Goal: Information Seeking & Learning: Learn about a topic

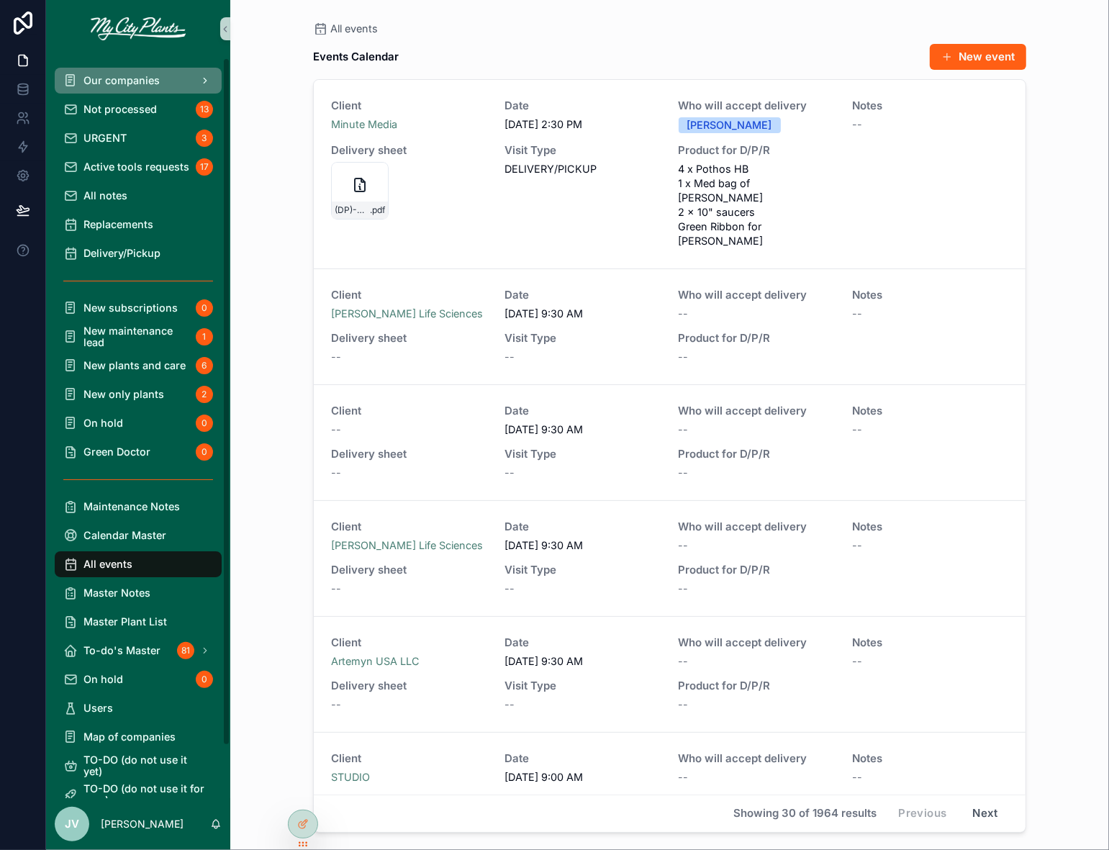
click at [135, 74] on div "Our companies" at bounding box center [138, 80] width 150 height 23
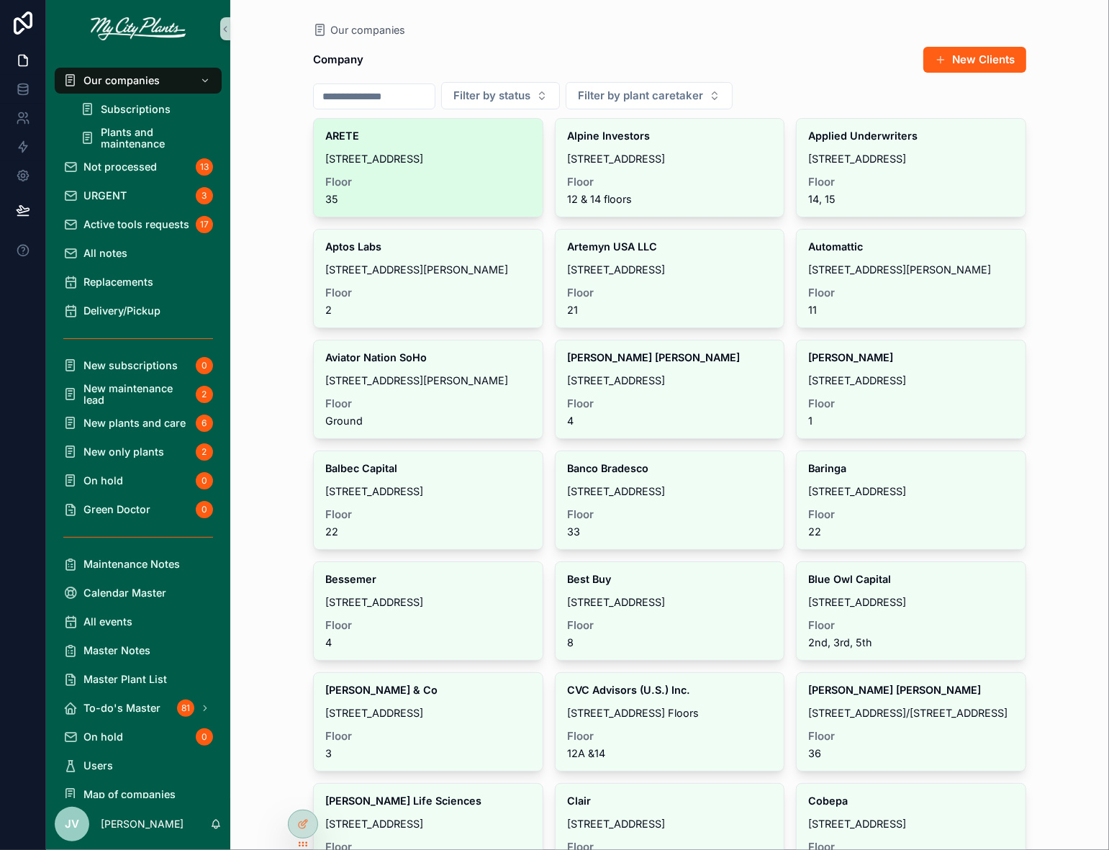
click at [461, 187] on div "Floor 35" at bounding box center [428, 190] width 206 height 29
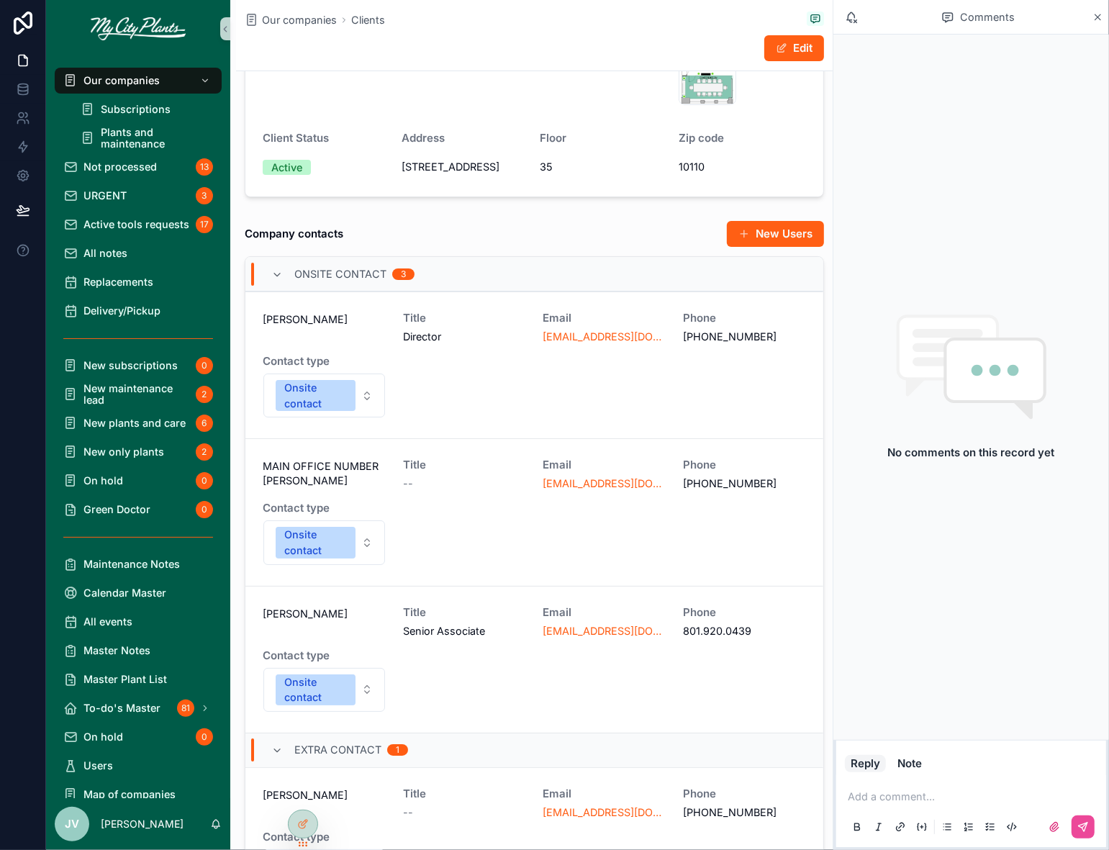
scroll to position [324, 0]
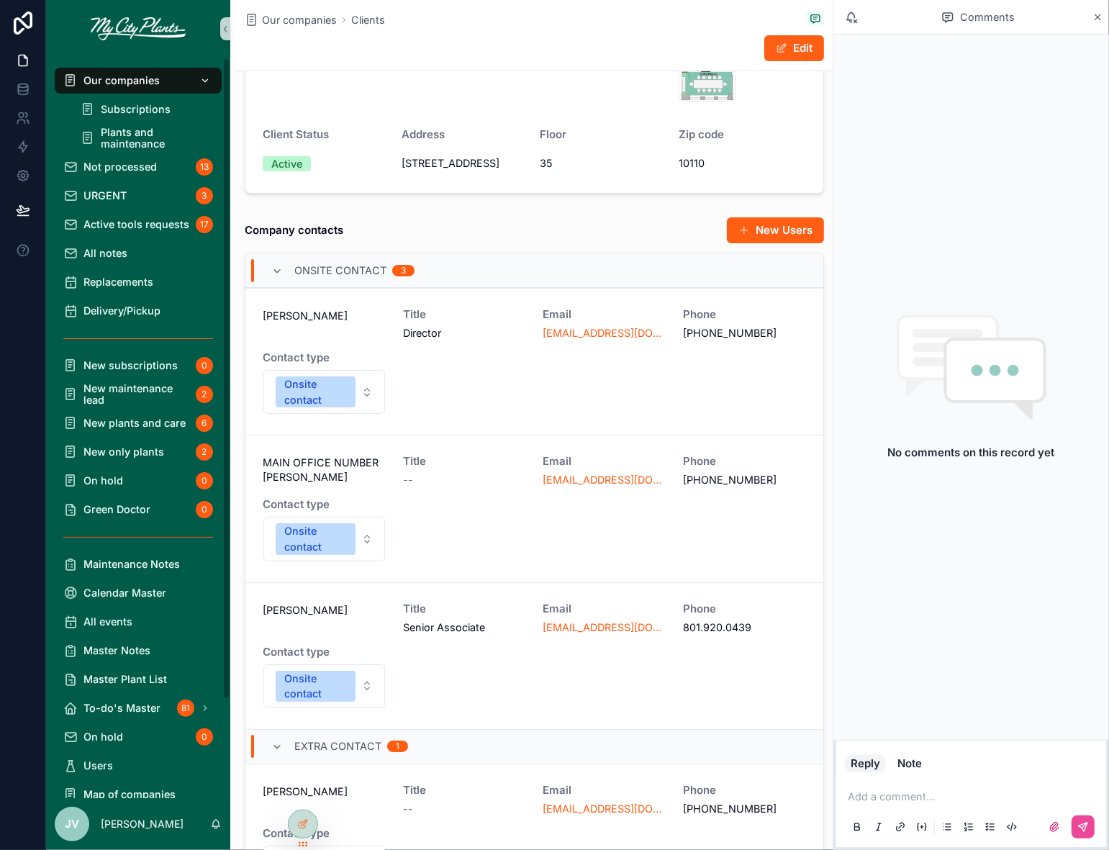
click at [130, 77] on span "Our companies" at bounding box center [122, 81] width 76 height 12
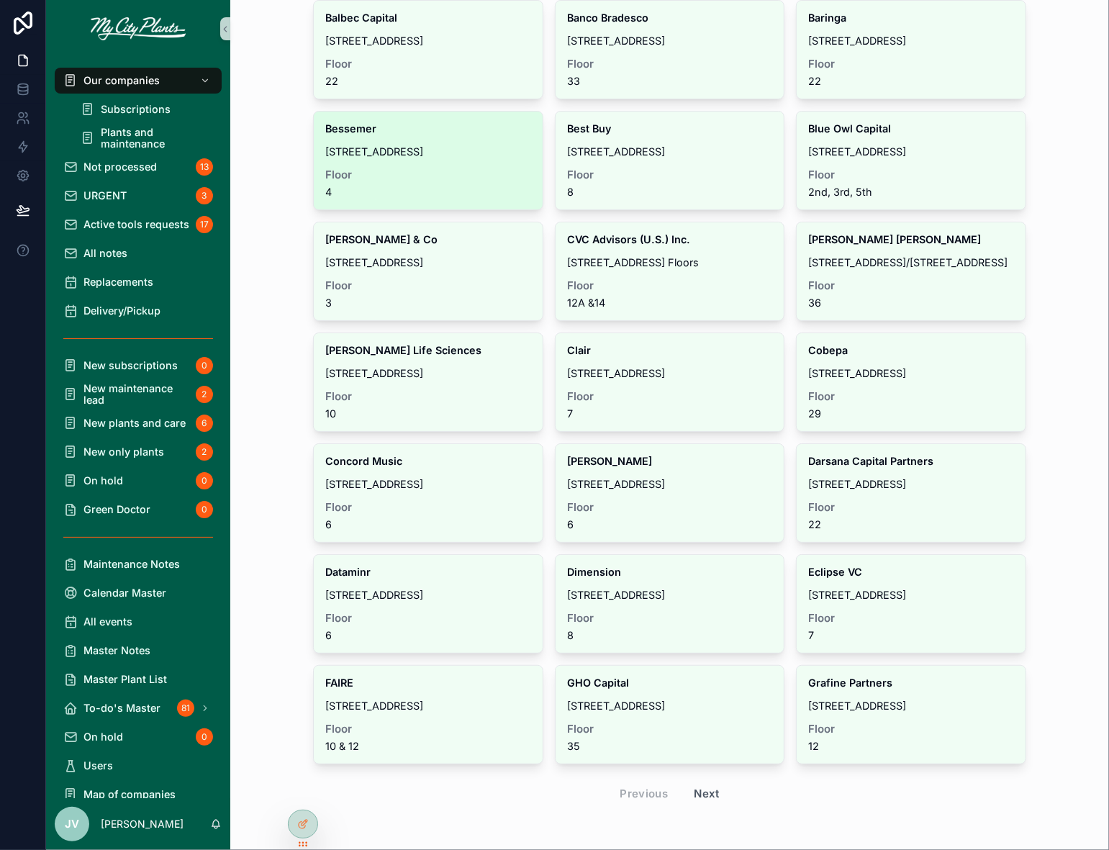
scroll to position [452, 0]
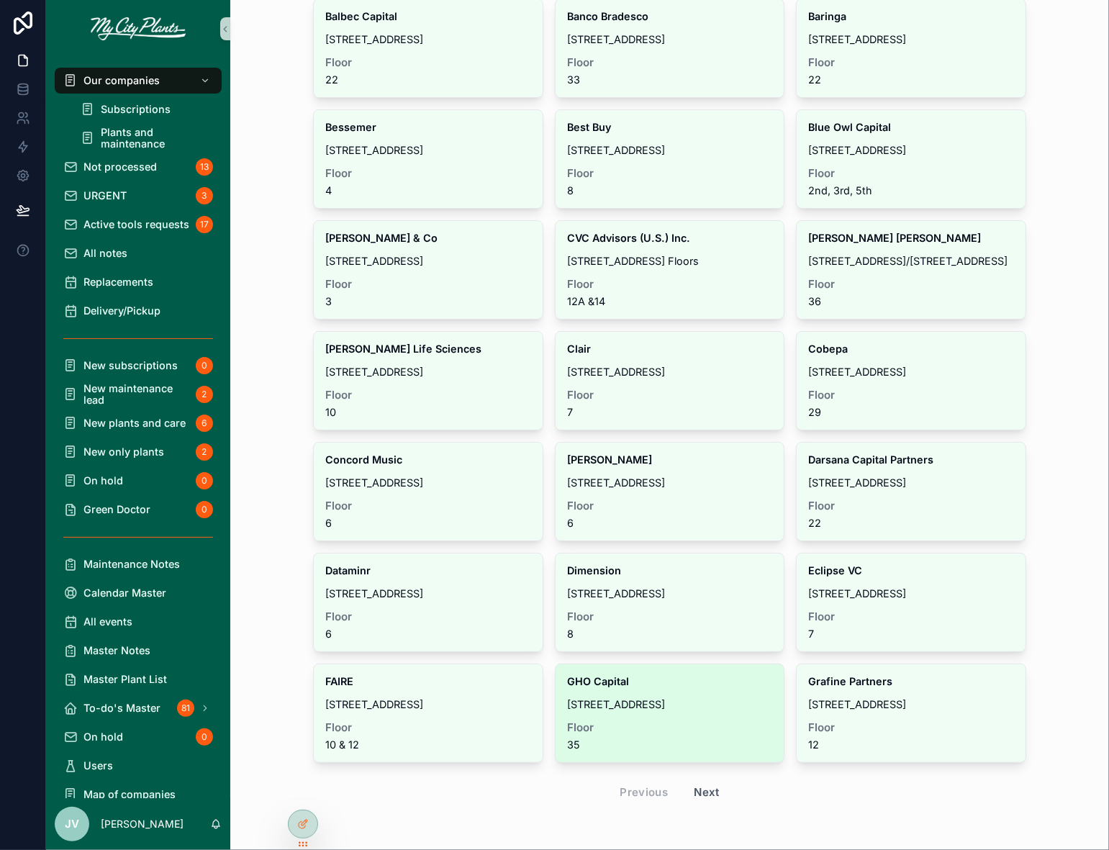
click at [634, 699] on span "[STREET_ADDRESS]" at bounding box center [670, 705] width 206 height 12
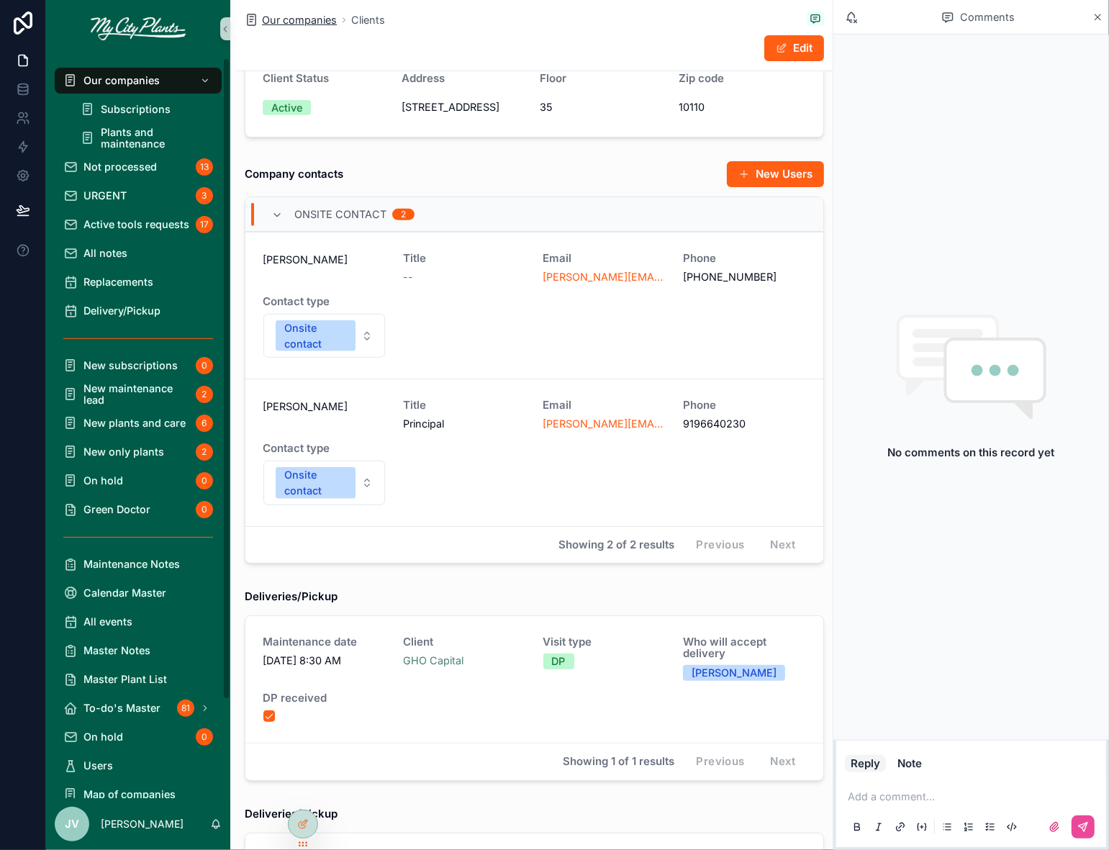
click at [295, 17] on span "Our companies" at bounding box center [299, 20] width 75 height 14
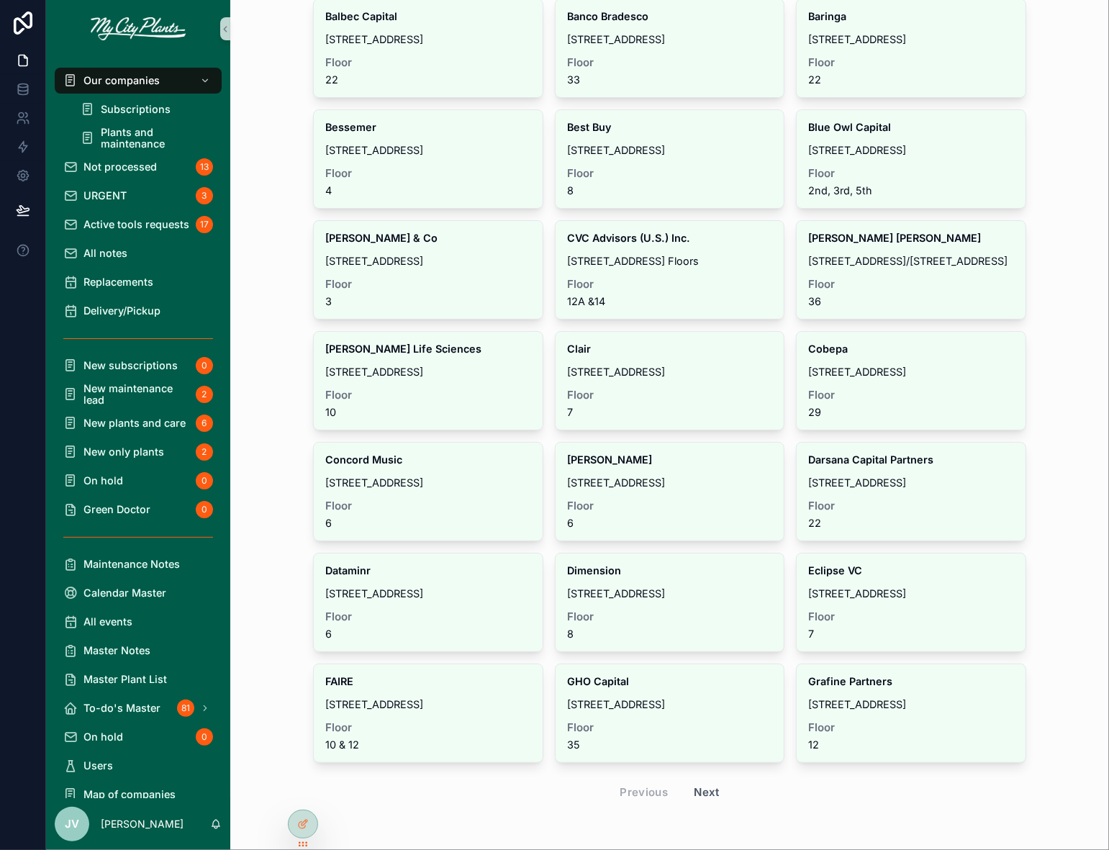
click at [711, 786] on button "Next" at bounding box center [707, 792] width 46 height 25
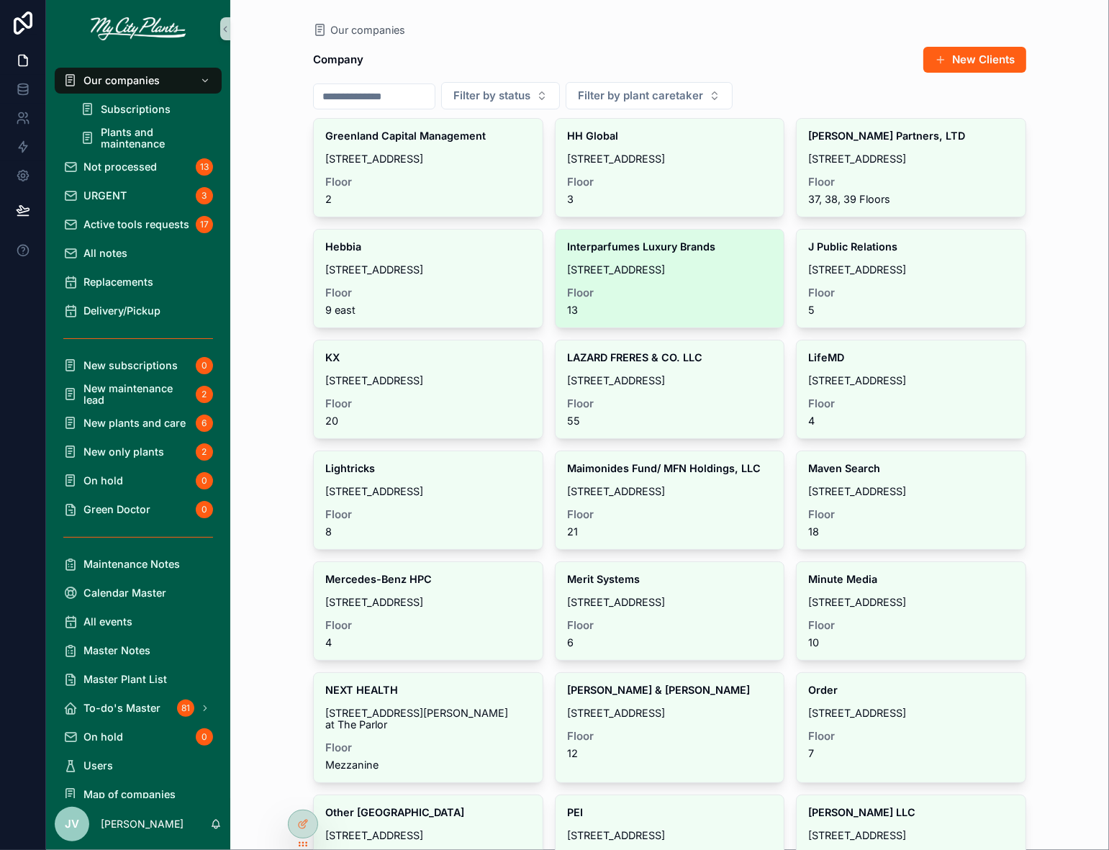
click at [680, 295] on span "Floor" at bounding box center [670, 293] width 206 height 12
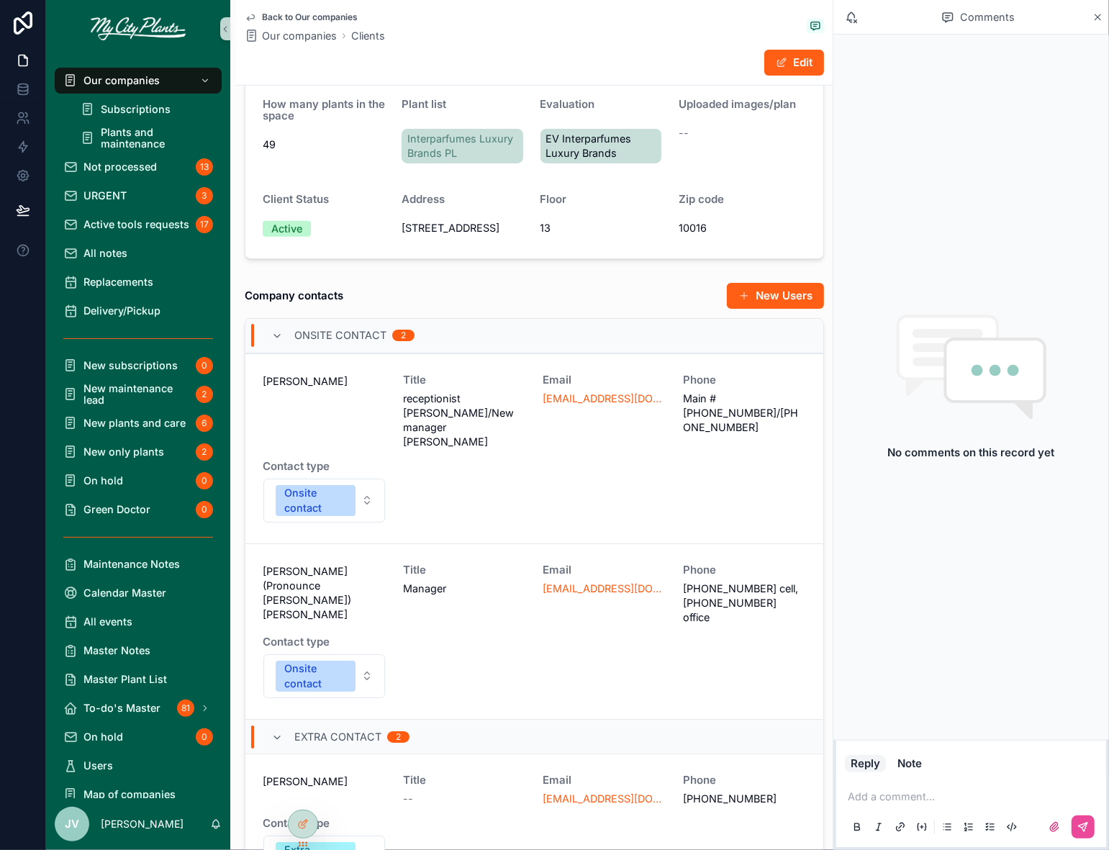
scroll to position [82, 0]
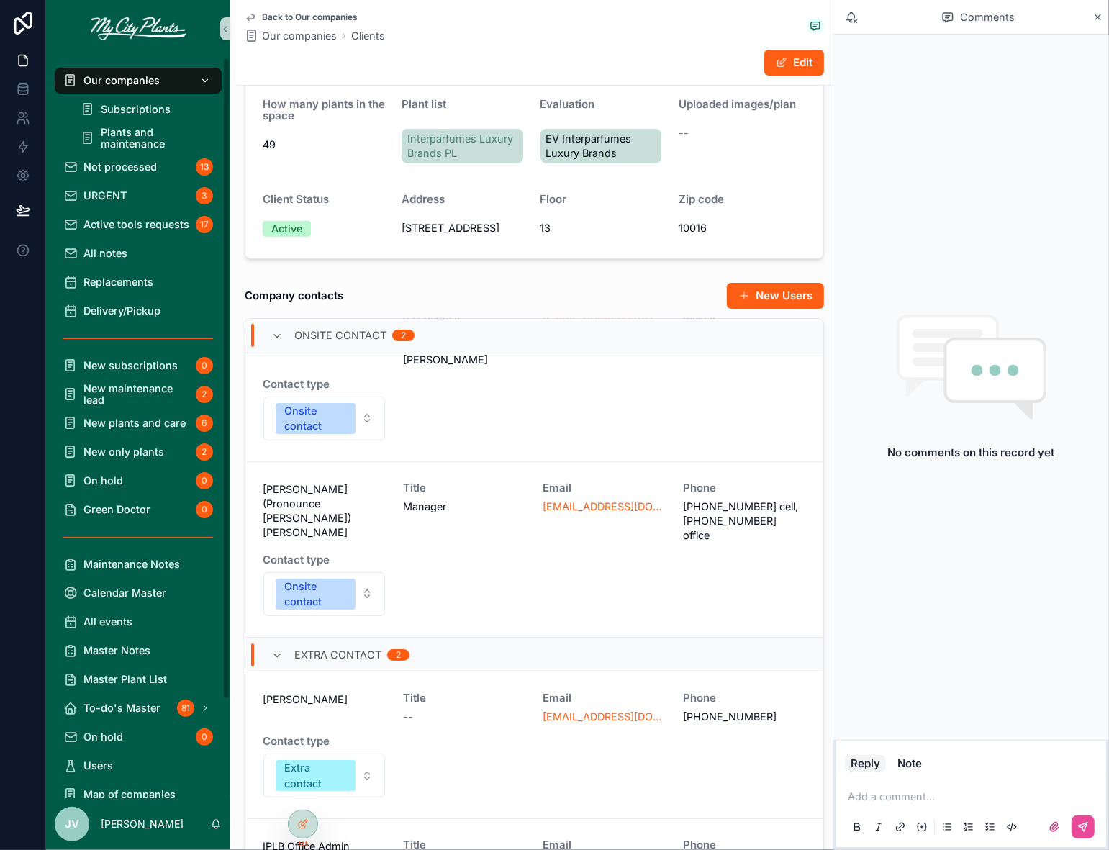
click at [118, 81] on span "Our companies" at bounding box center [122, 81] width 76 height 12
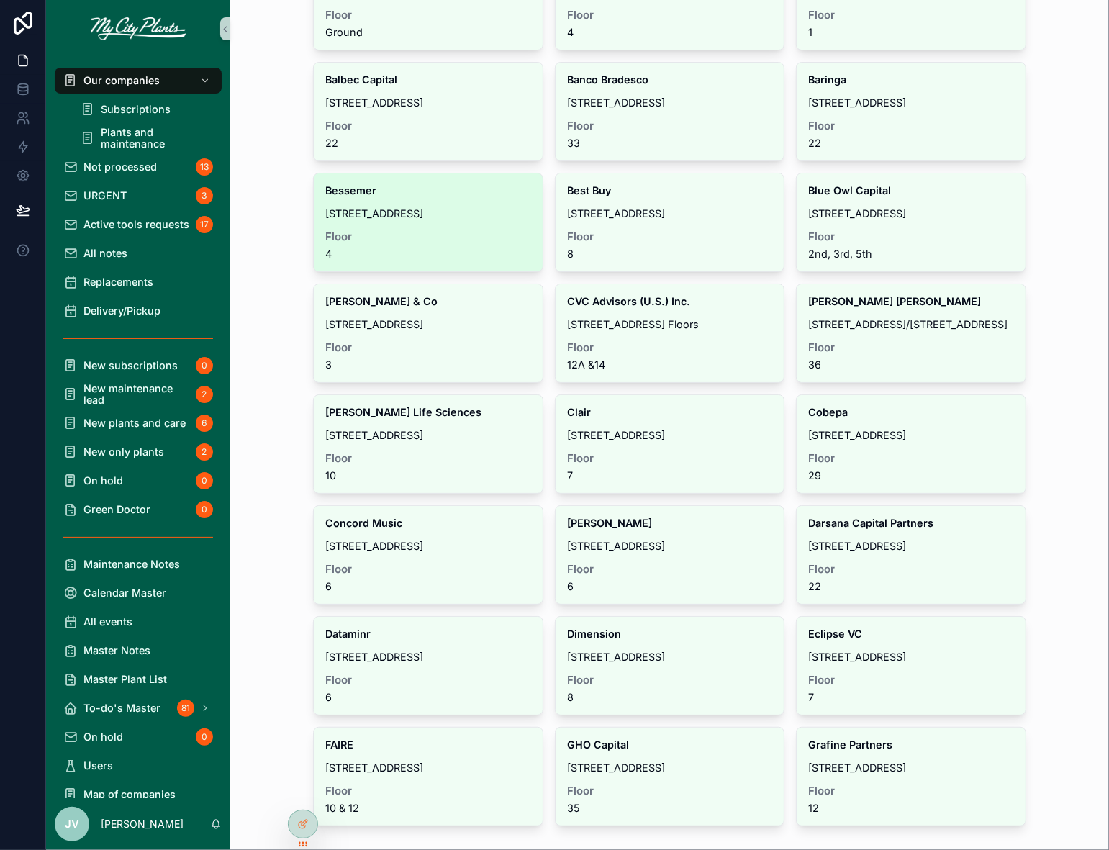
scroll to position [452, 0]
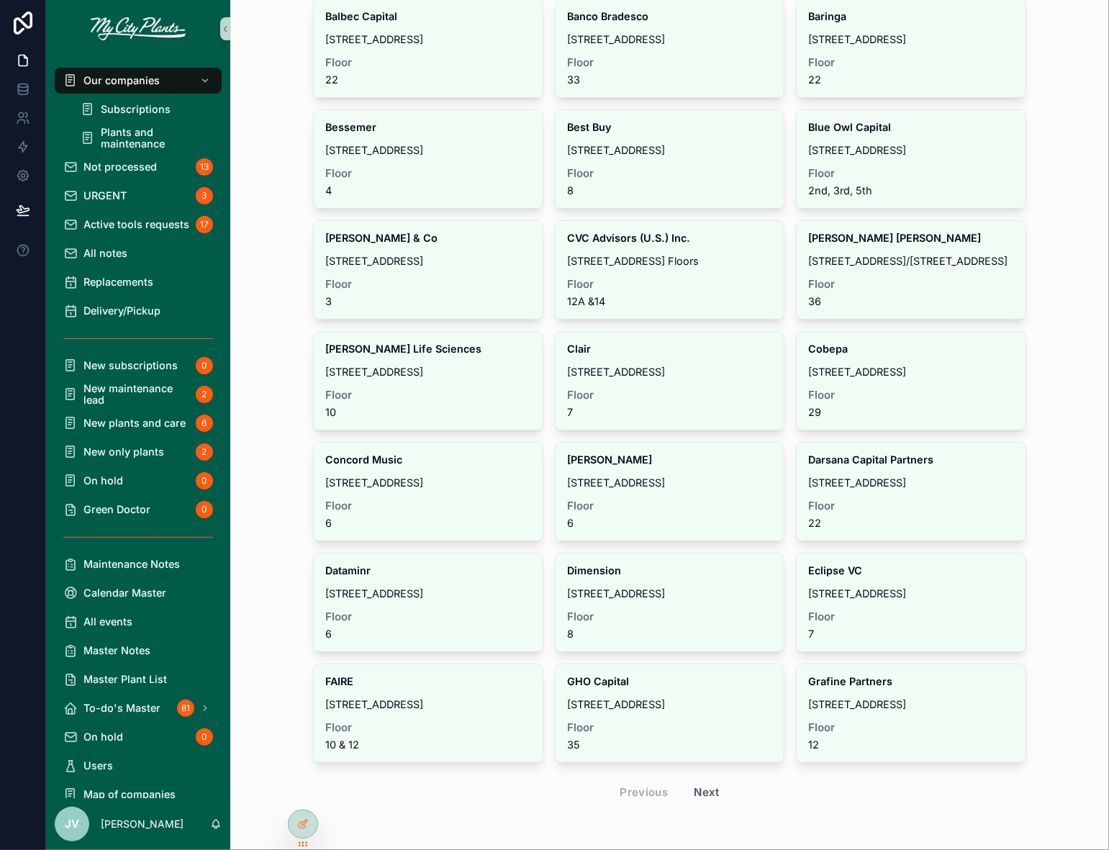
click at [706, 785] on button "Next" at bounding box center [707, 792] width 46 height 25
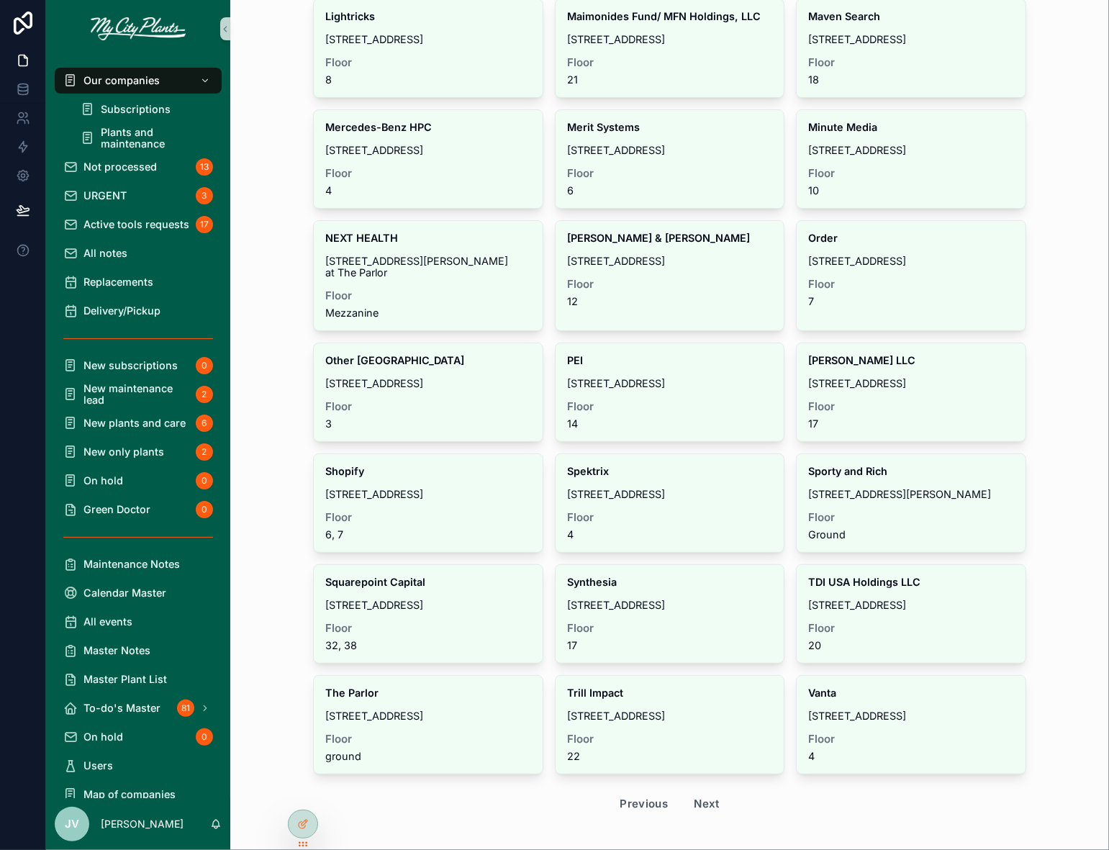
scroll to position [464, 0]
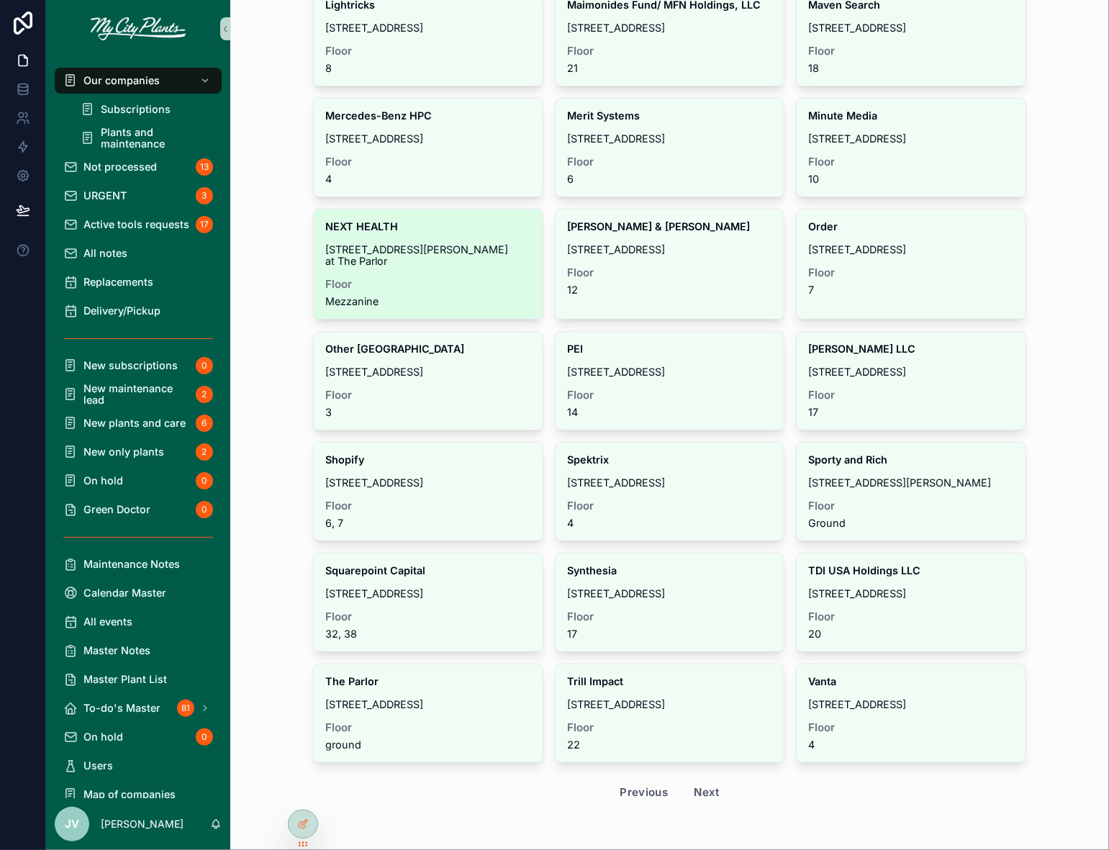
click at [444, 279] on span "Floor" at bounding box center [428, 285] width 206 height 12
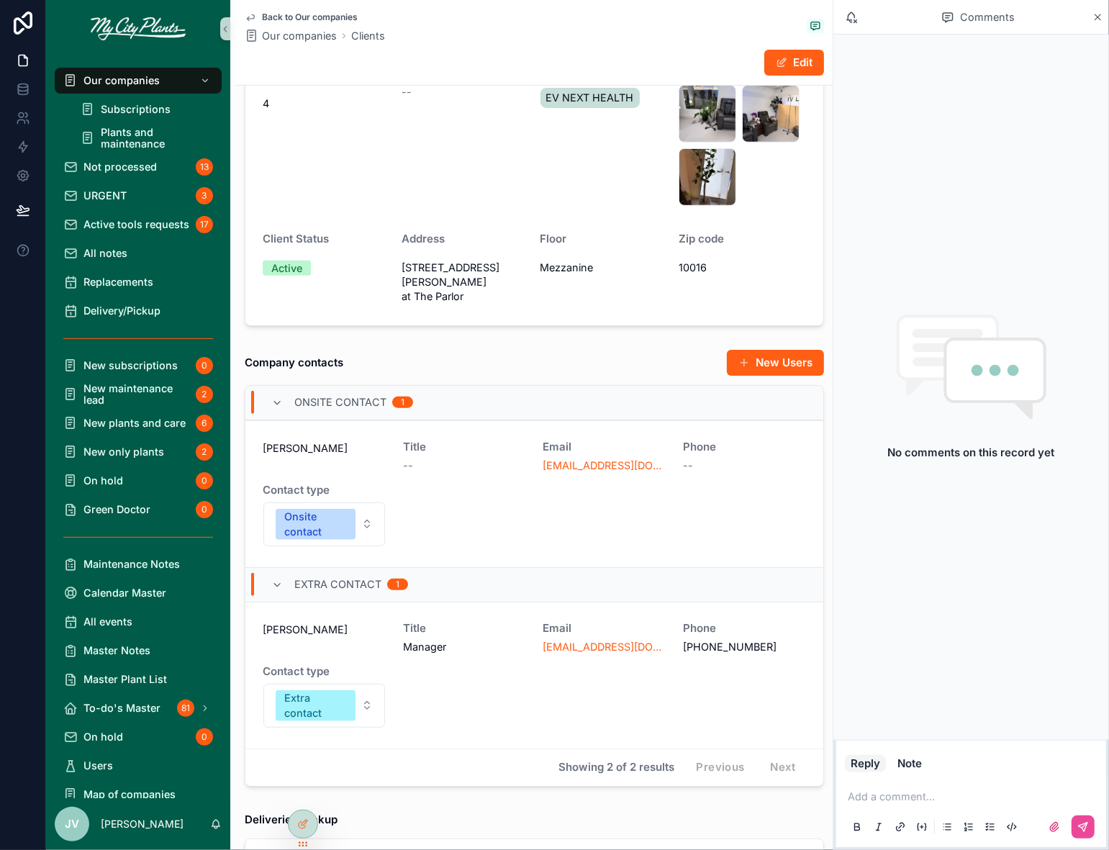
scroll to position [341, 0]
click at [274, 17] on span "Back to Our companies" at bounding box center [310, 18] width 96 height 12
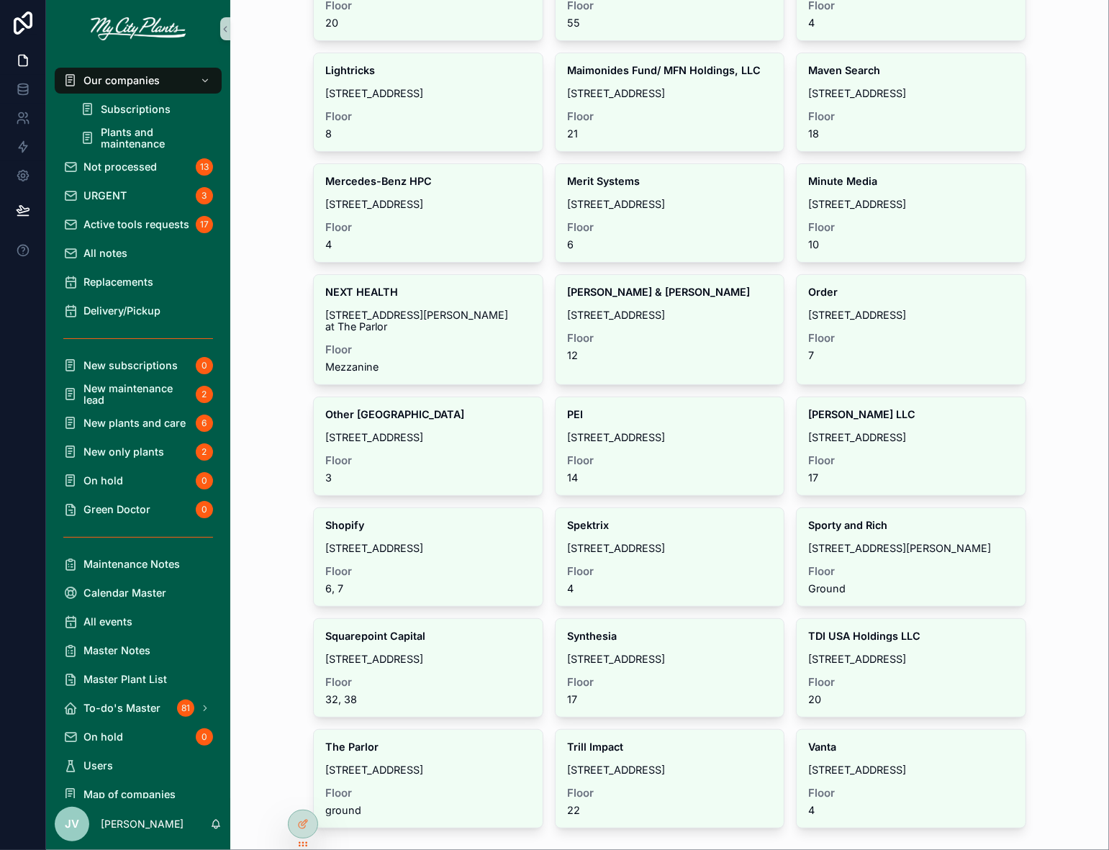
scroll to position [464, 0]
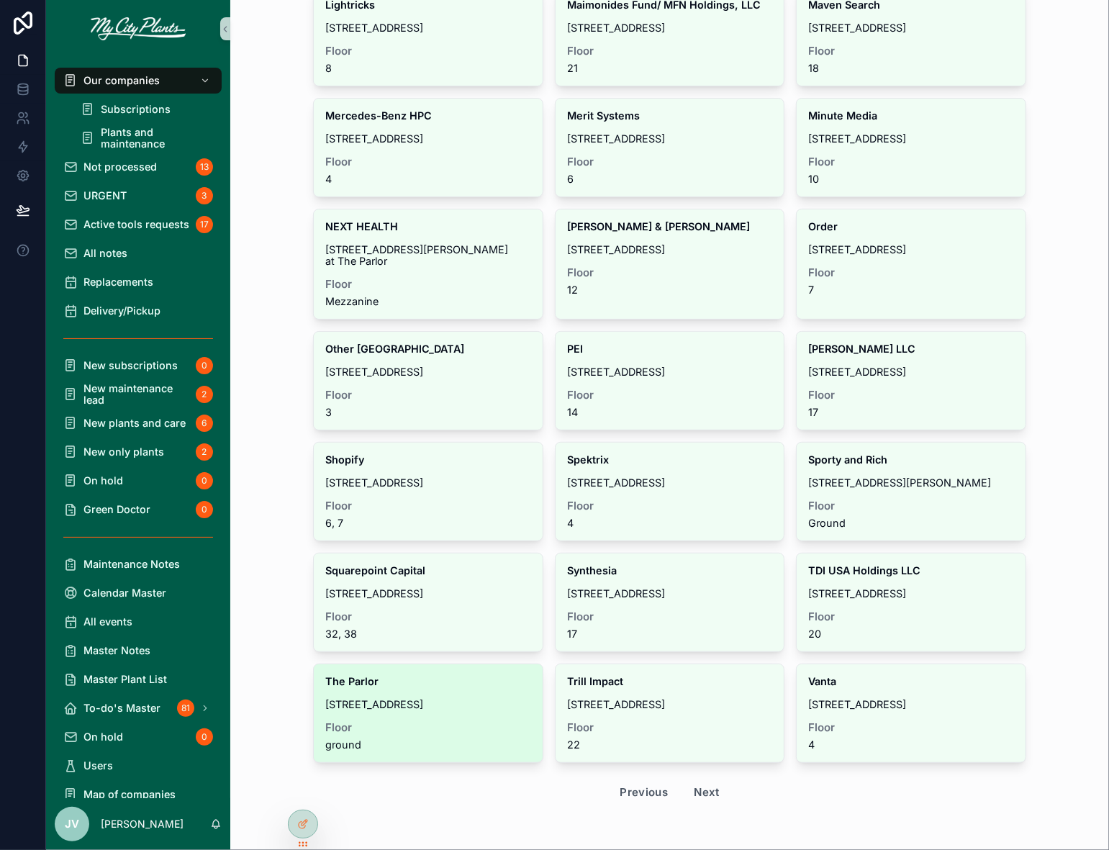
click at [435, 708] on div "The Parlor [STREET_ADDRESS]" at bounding box center [428, 713] width 229 height 98
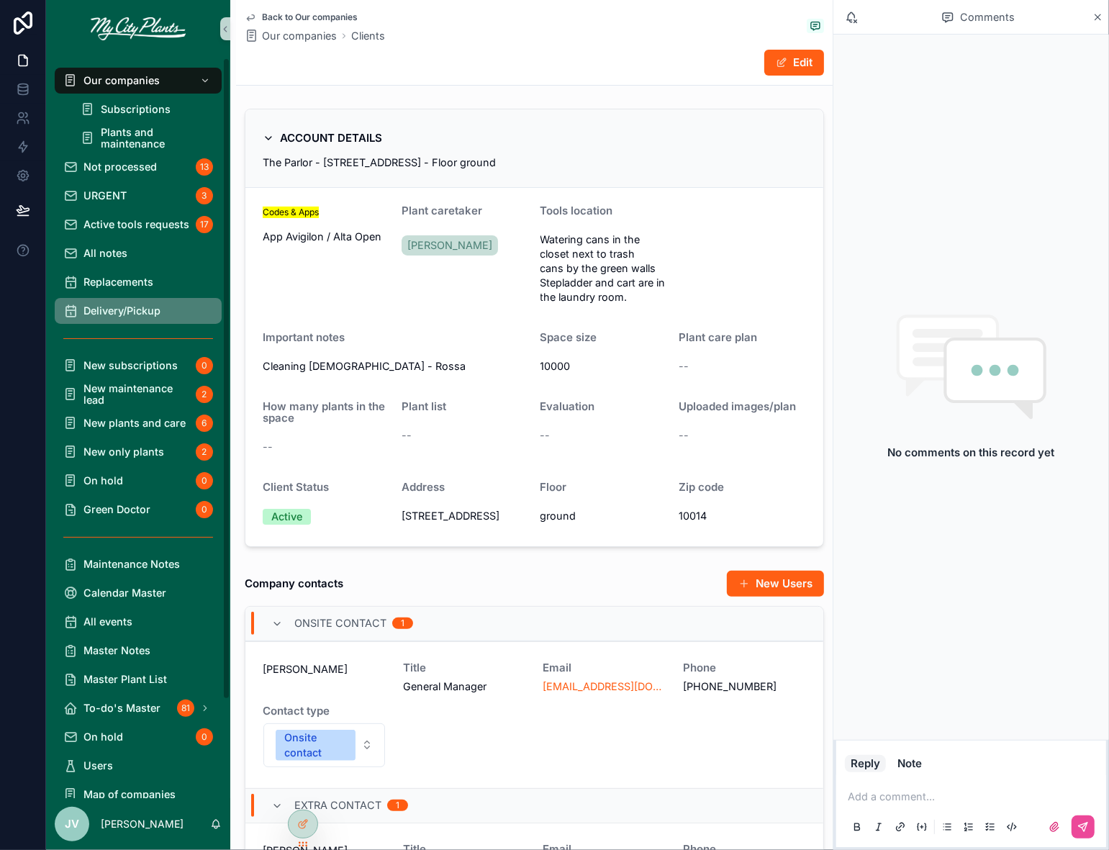
click at [104, 307] on span "Delivery/Pickup" at bounding box center [122, 311] width 77 height 12
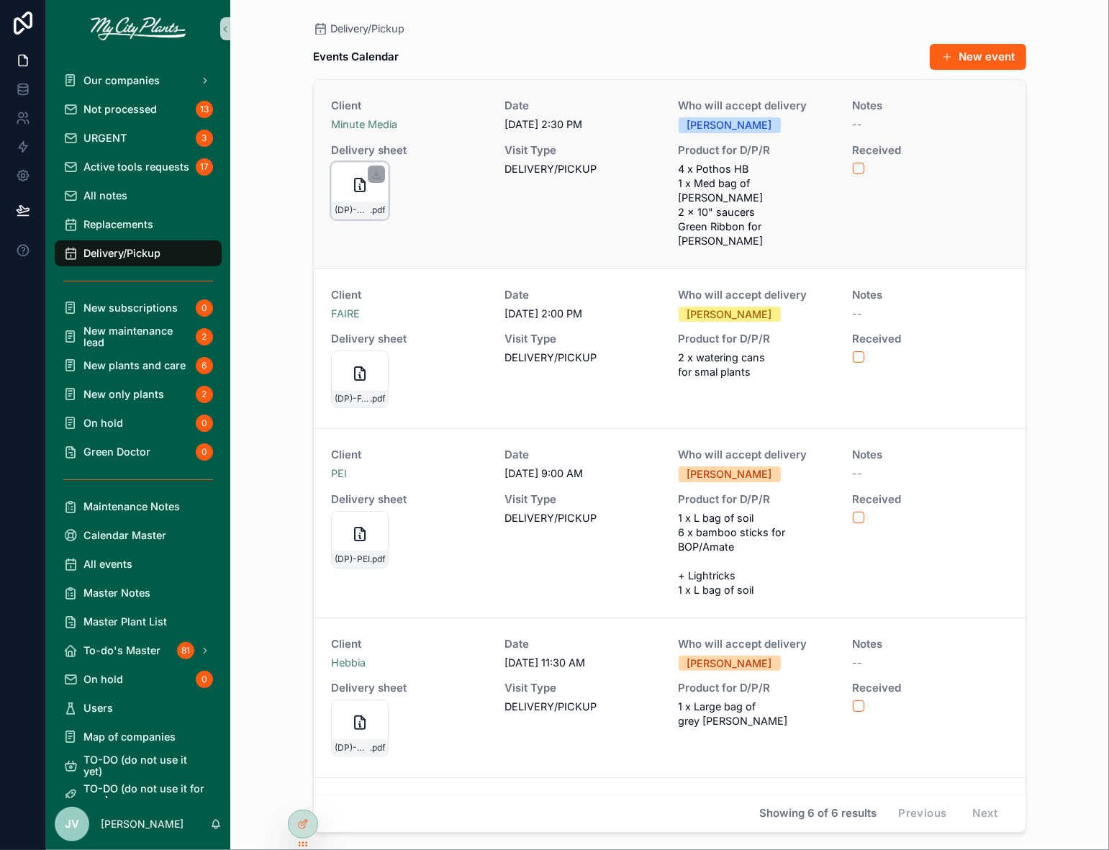
click at [363, 188] on icon "scrollable content" at bounding box center [359, 184] width 17 height 17
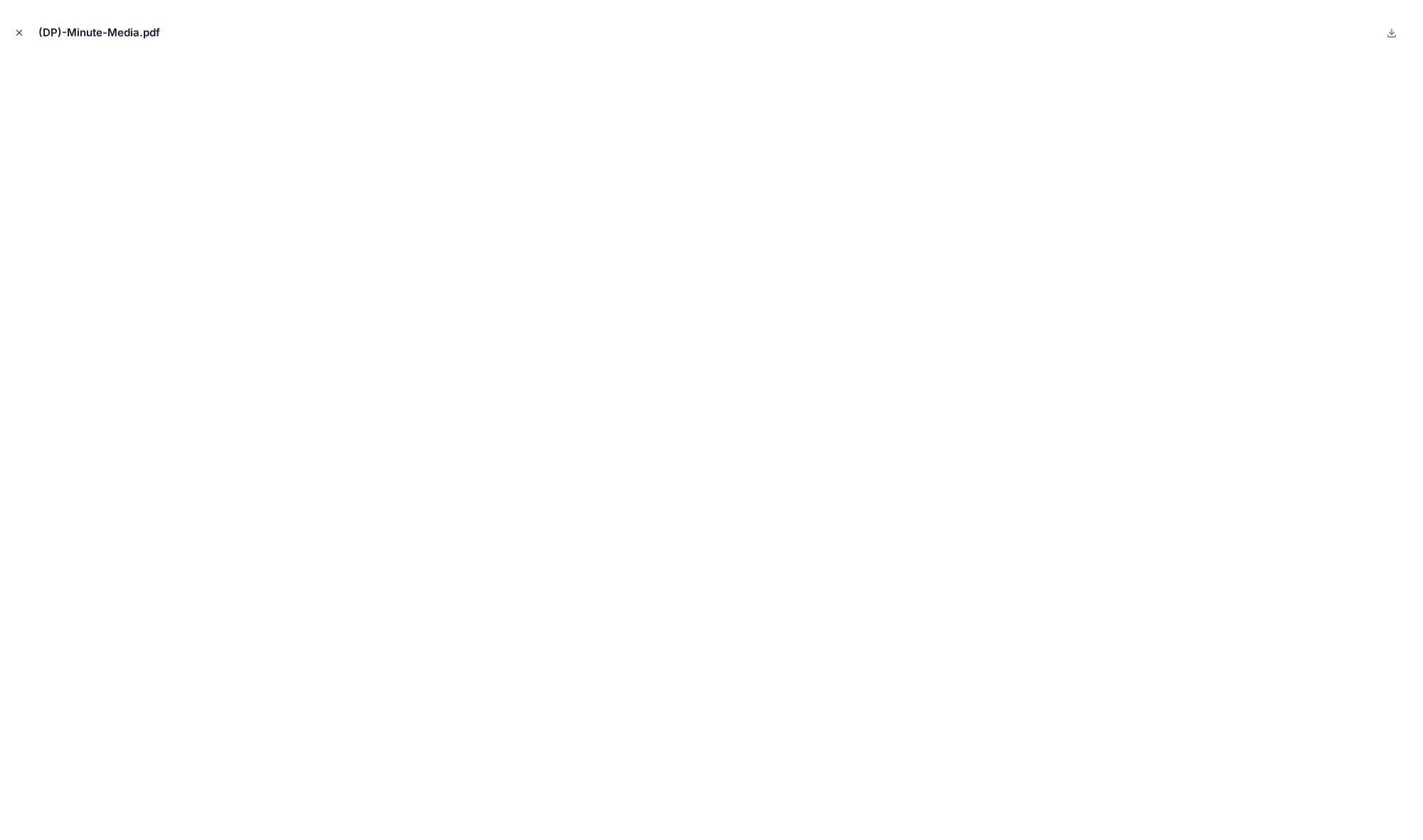
click at [18, 27] on button "Close modal" at bounding box center [20, 33] width 16 height 16
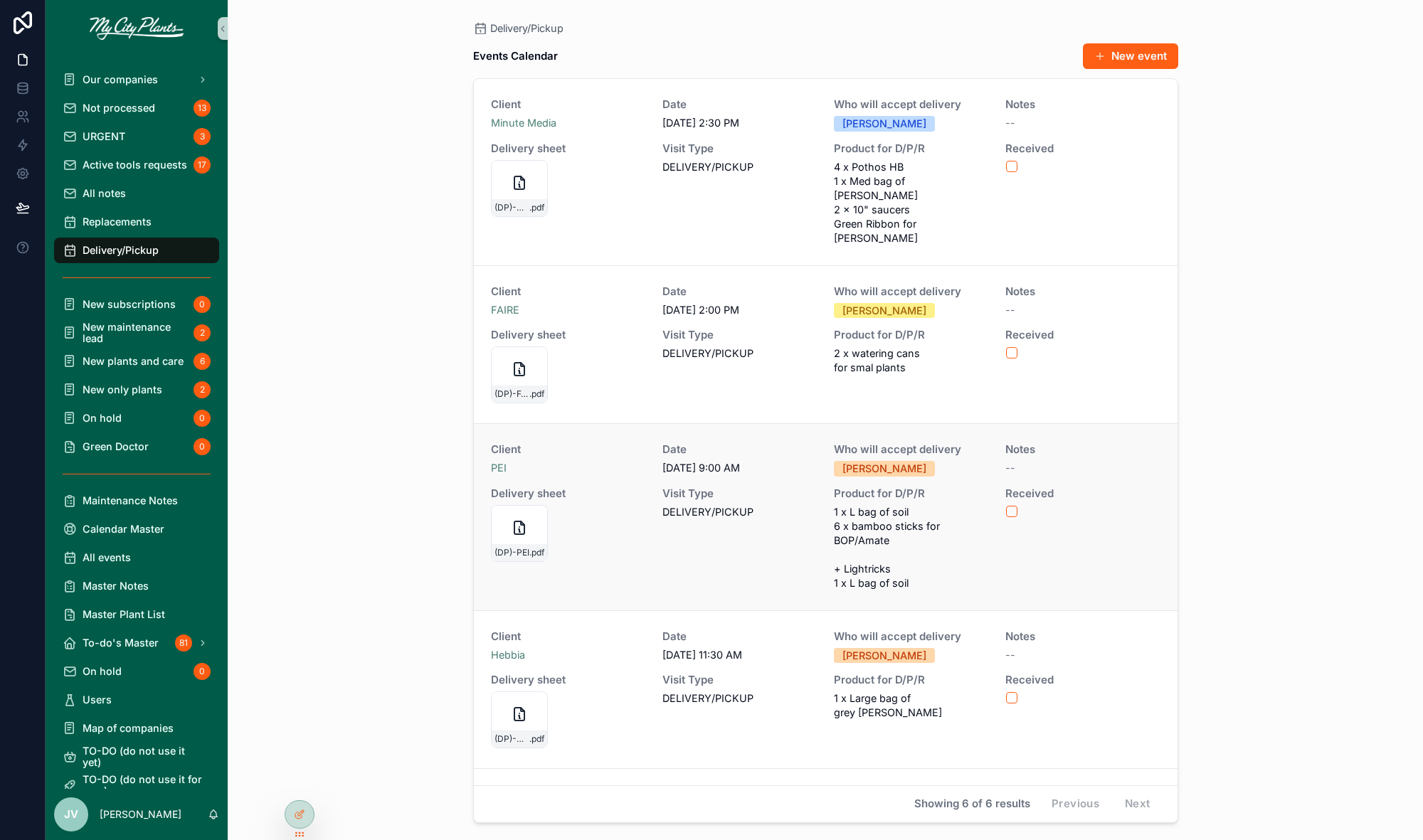
scroll to position [224, 0]
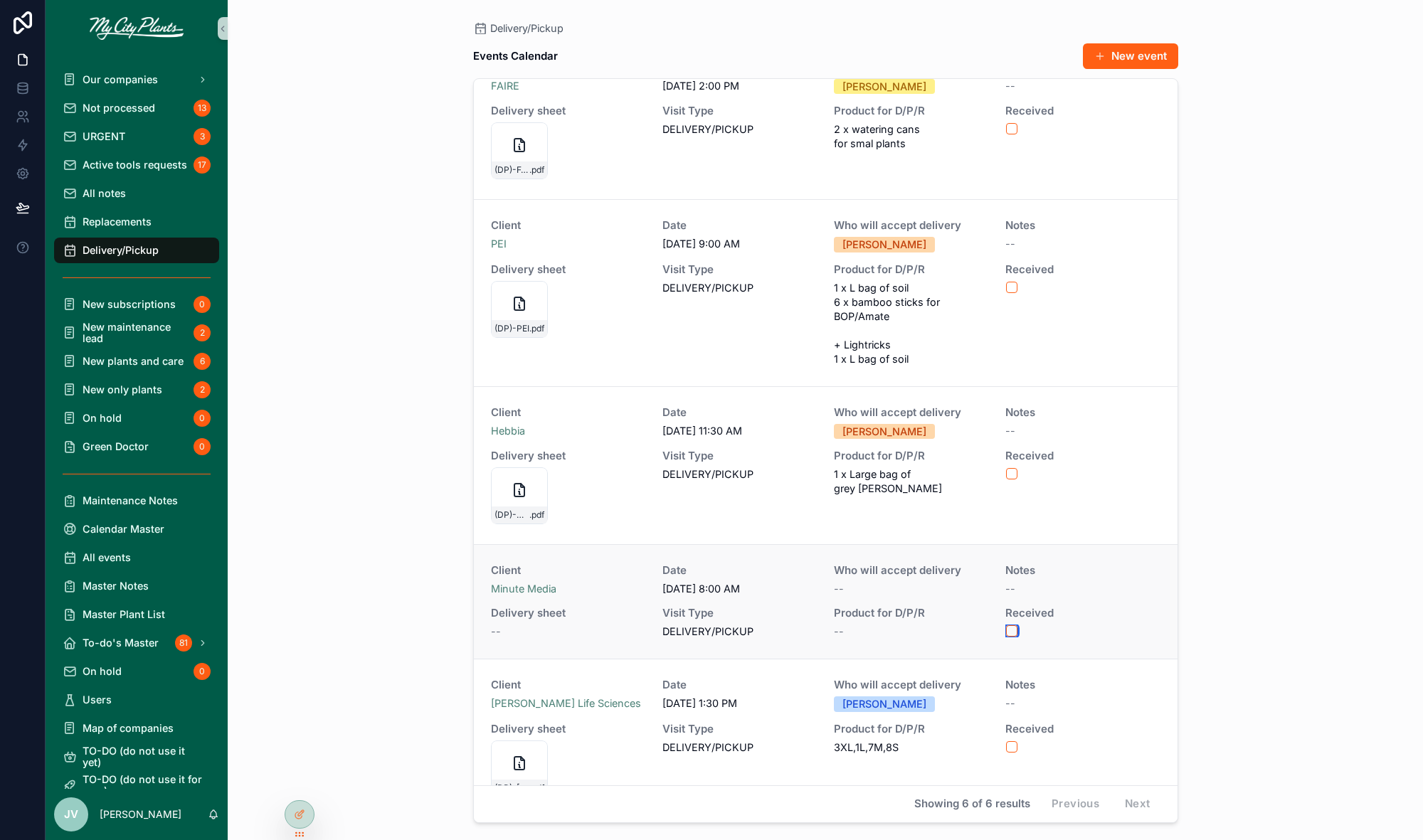
click at [1014, 626] on button "scrollable content" at bounding box center [1012, 631] width 12 height 12
click at [1012, 741] on button "scrollable content" at bounding box center [1012, 747] width 12 height 12
click at [95, 112] on span "Not processed" at bounding box center [119, 109] width 72 height 12
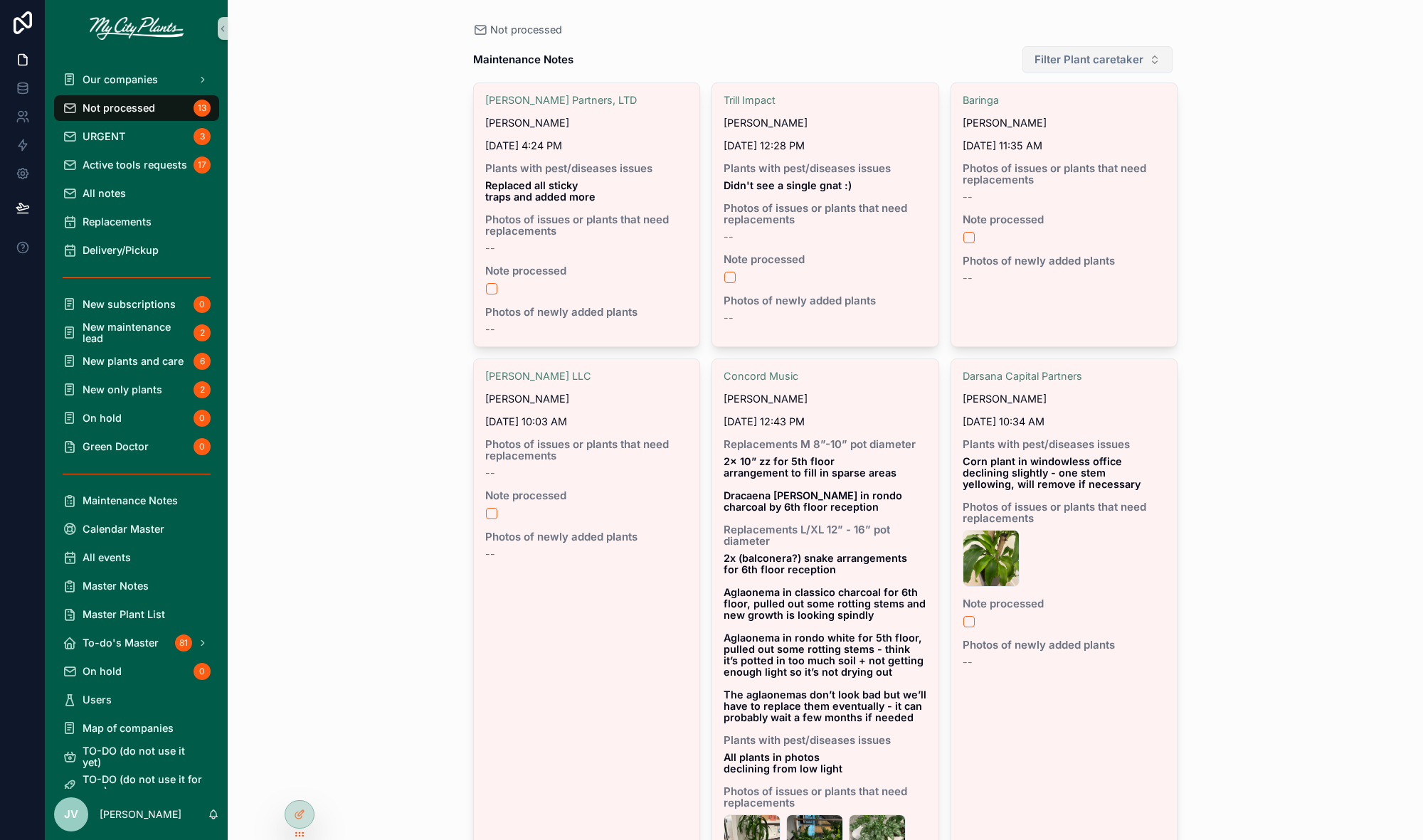
click at [1096, 62] on button "Filter Plant caretaker" at bounding box center [1098, 59] width 150 height 27
click at [1070, 117] on span "[PERSON_NAME]" at bounding box center [1059, 117] width 82 height 14
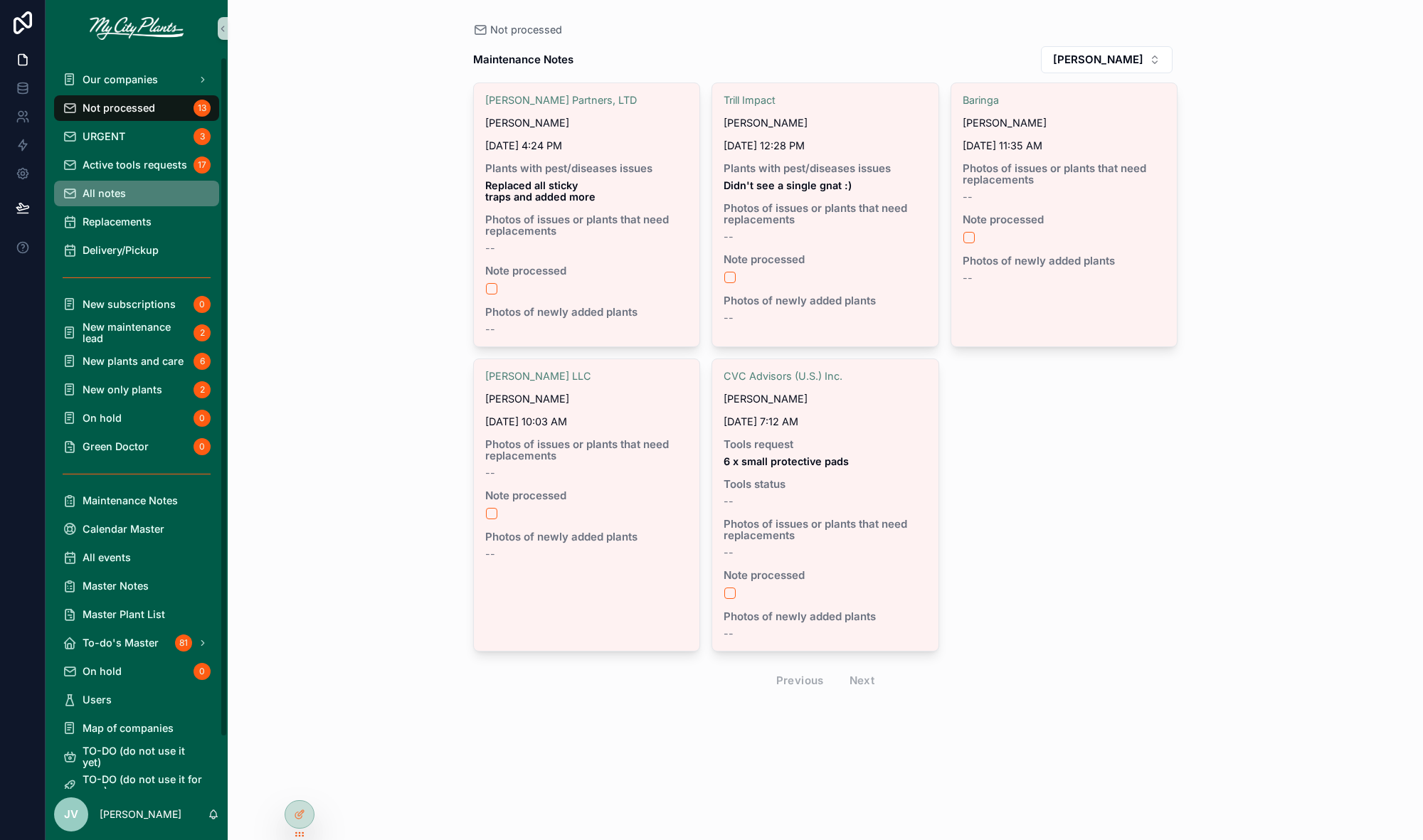
click at [88, 188] on span "All notes" at bounding box center [105, 194] width 43 height 12
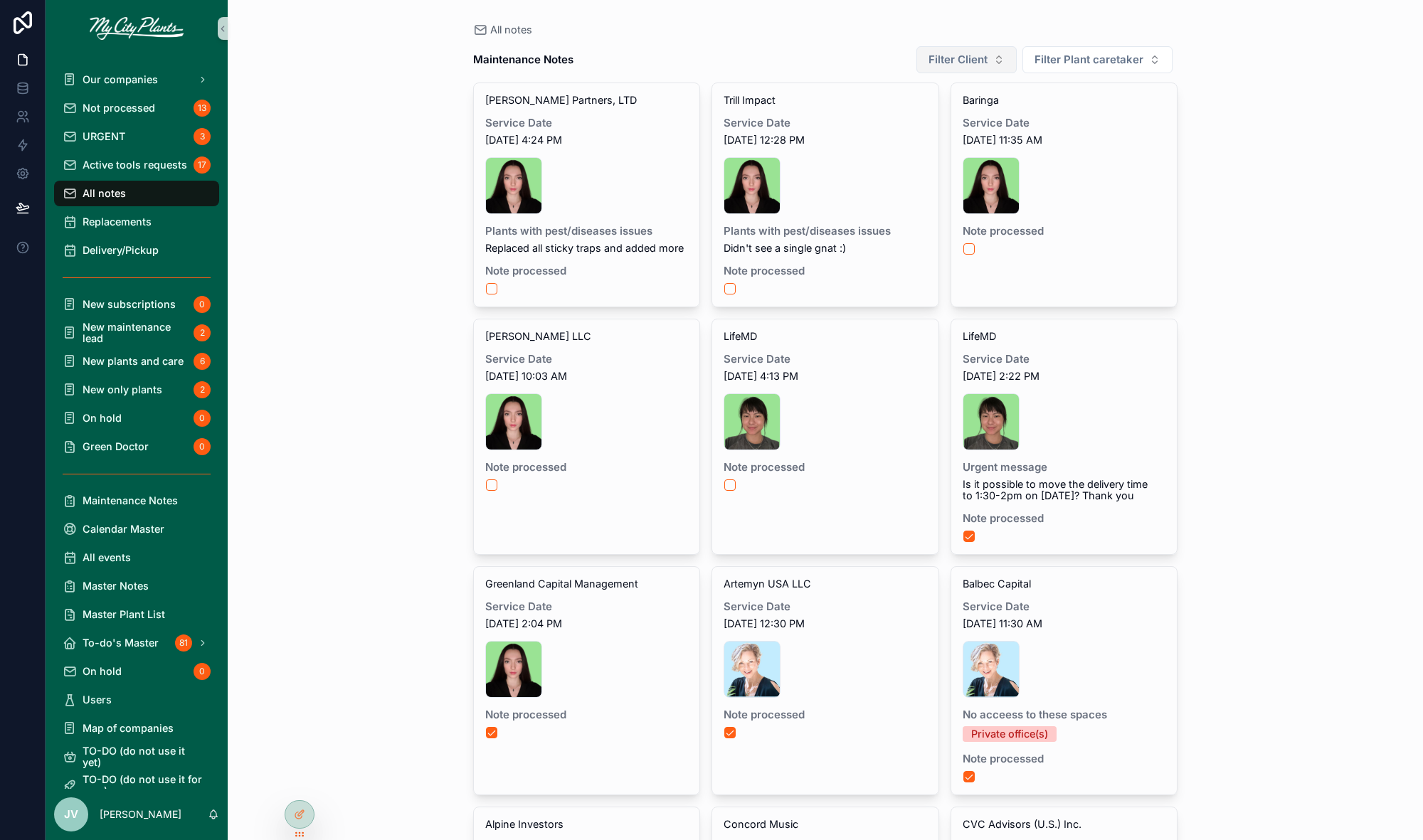
click at [995, 58] on button "Filter Client" at bounding box center [966, 59] width 101 height 27
type input "*****"
click at [923, 117] on span "Baringa" at bounding box center [907, 117] width 36 height 14
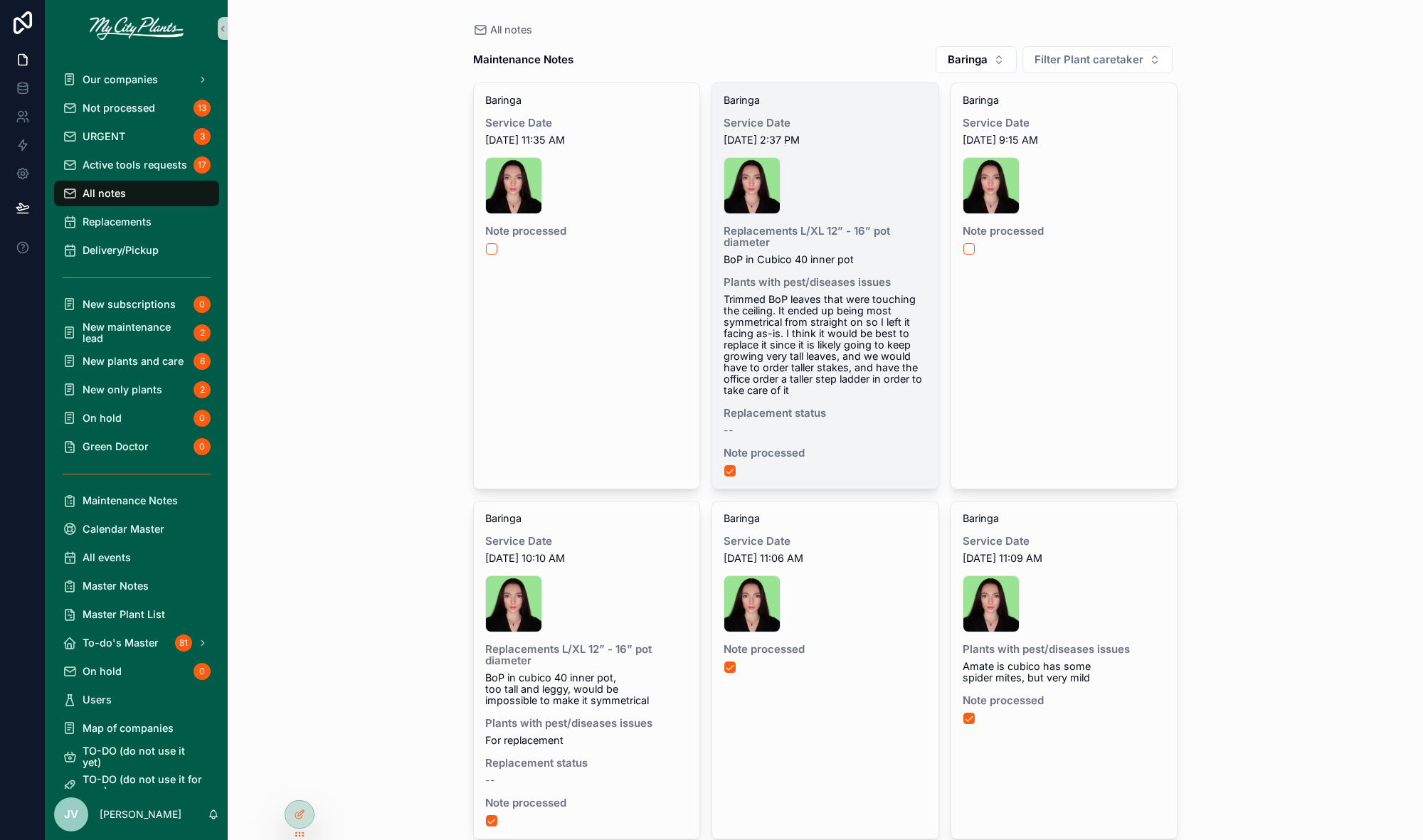
click at [796, 340] on span "Trimmed BoP leaves that were touching the ceiling. It ended up being most symme…" at bounding box center [825, 345] width 204 height 103
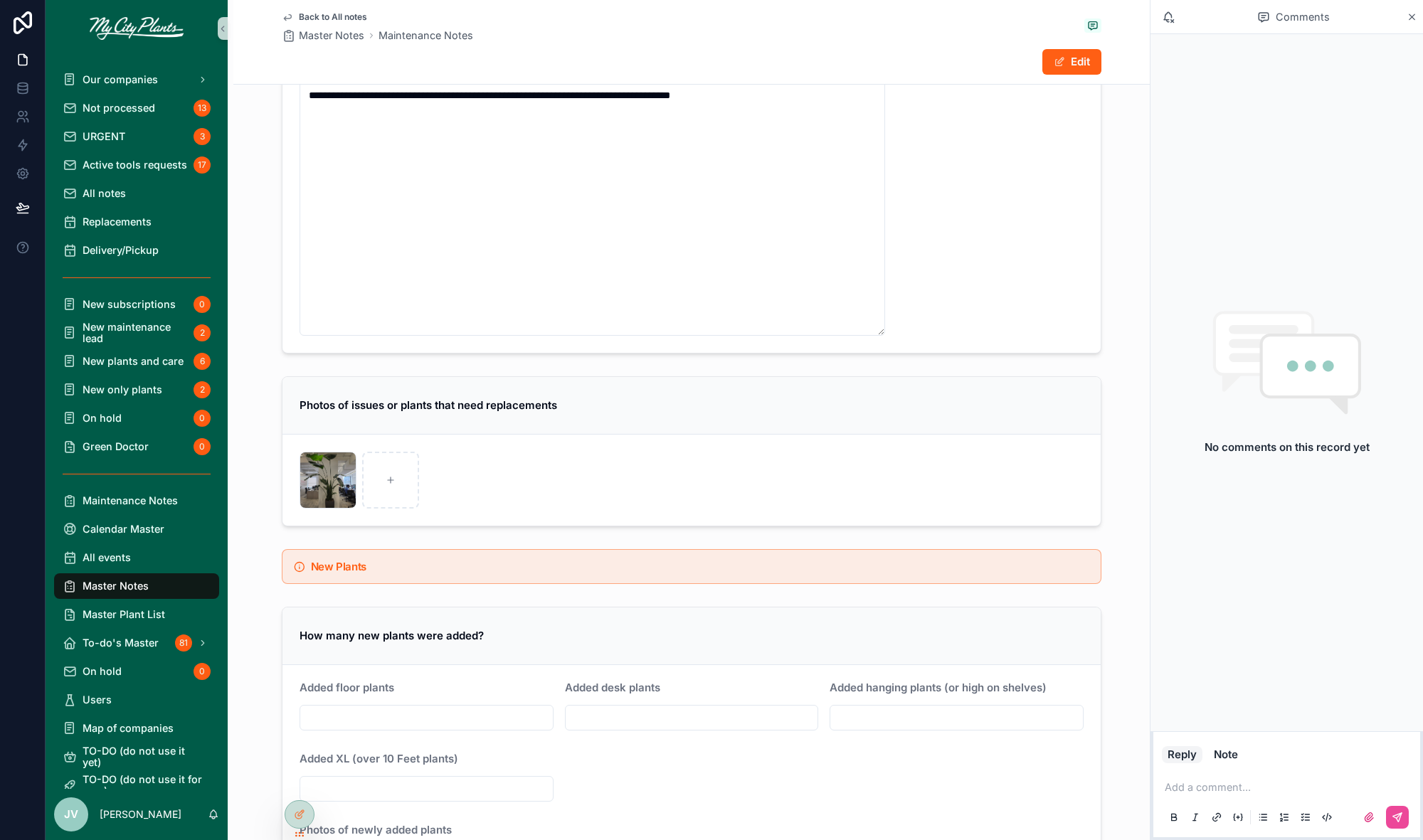
scroll to position [2320, 0]
click at [326, 462] on div "scrollable content" at bounding box center [337, 462] width 32 height 17
click at [318, 468] on div "20250916_113030 .jpg" at bounding box center [328, 479] width 57 height 57
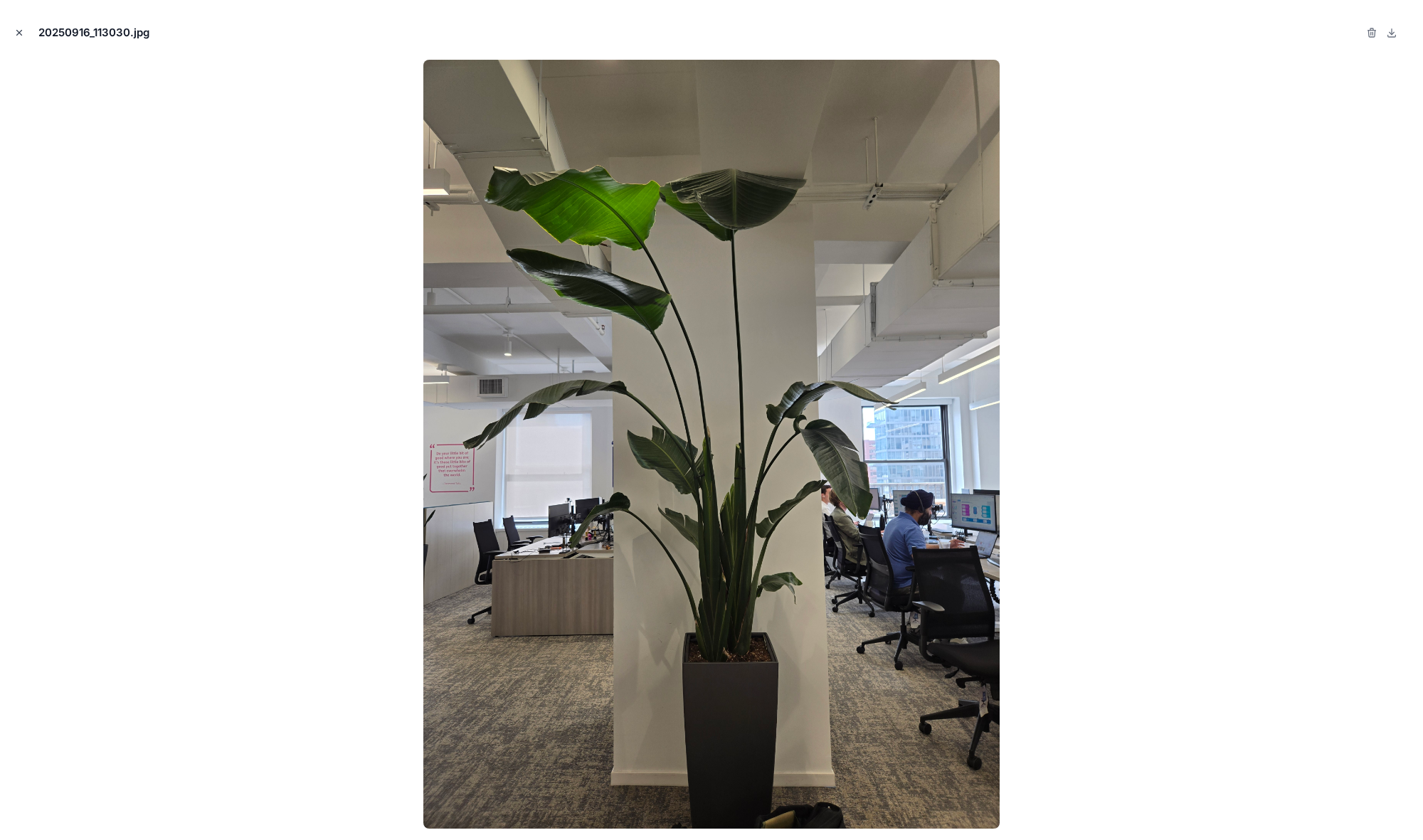
click at [19, 32] on icon "Close modal" at bounding box center [19, 33] width 5 height 5
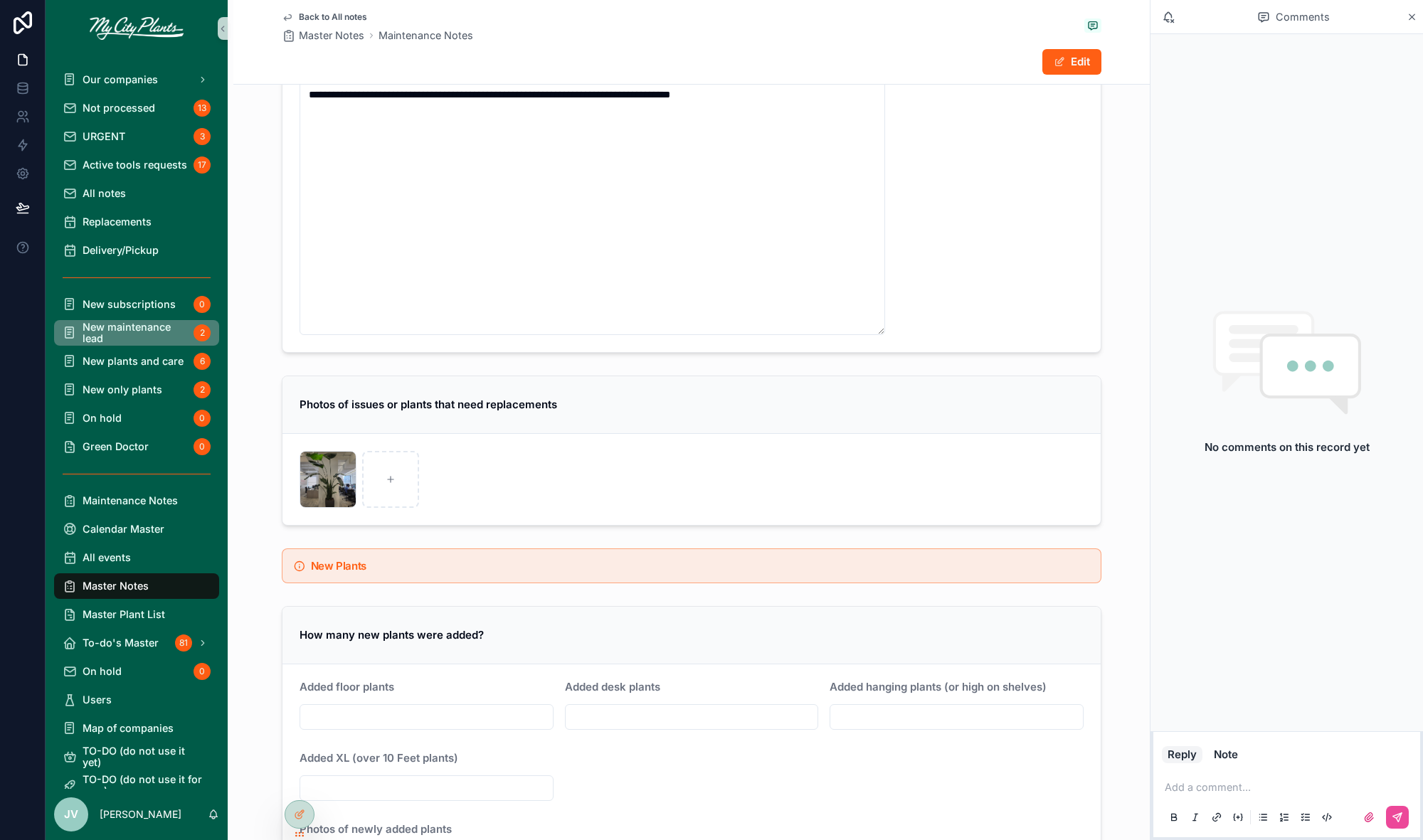
click at [133, 326] on span "New maintenance lead" at bounding box center [135, 332] width 106 height 23
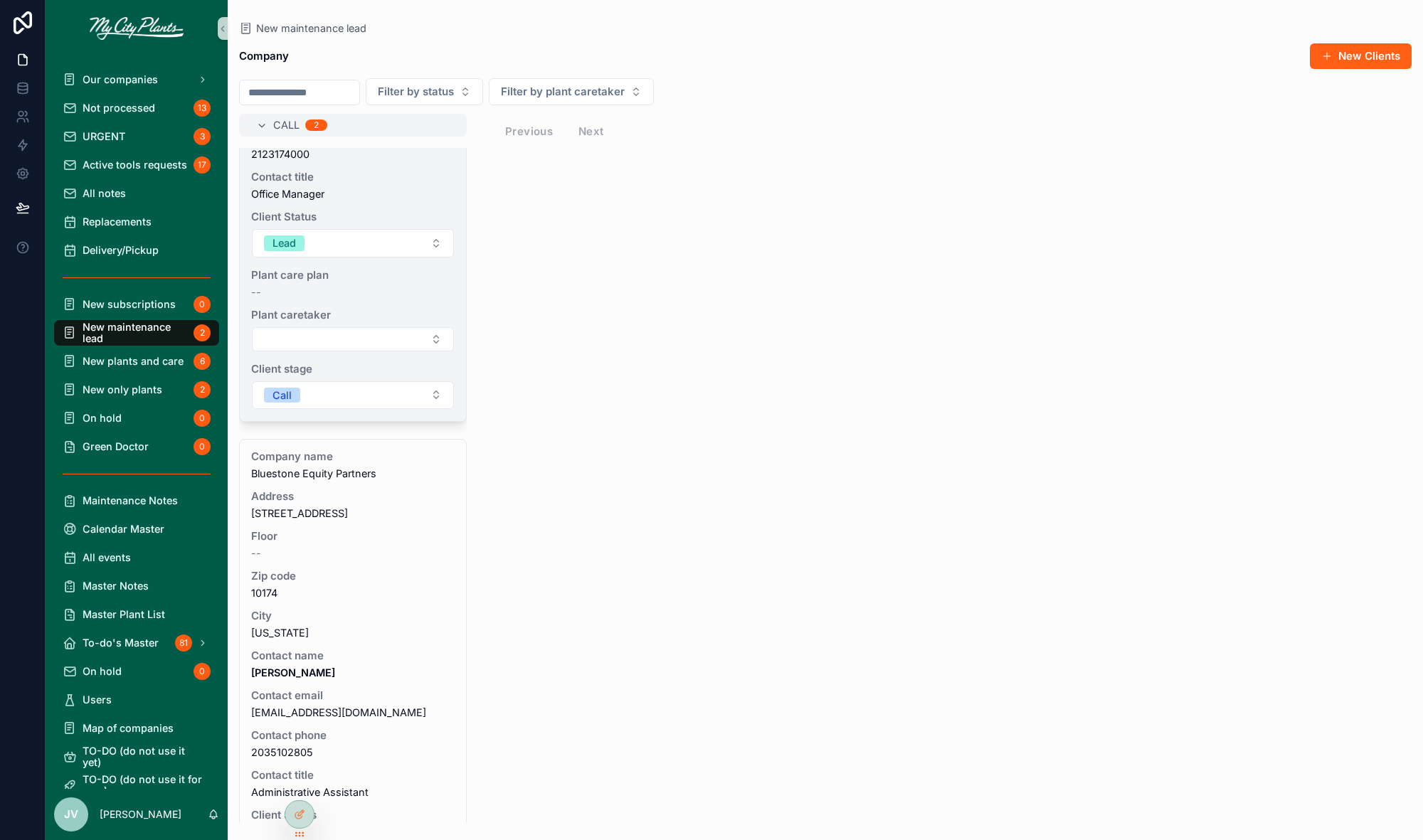
scroll to position [321, 0]
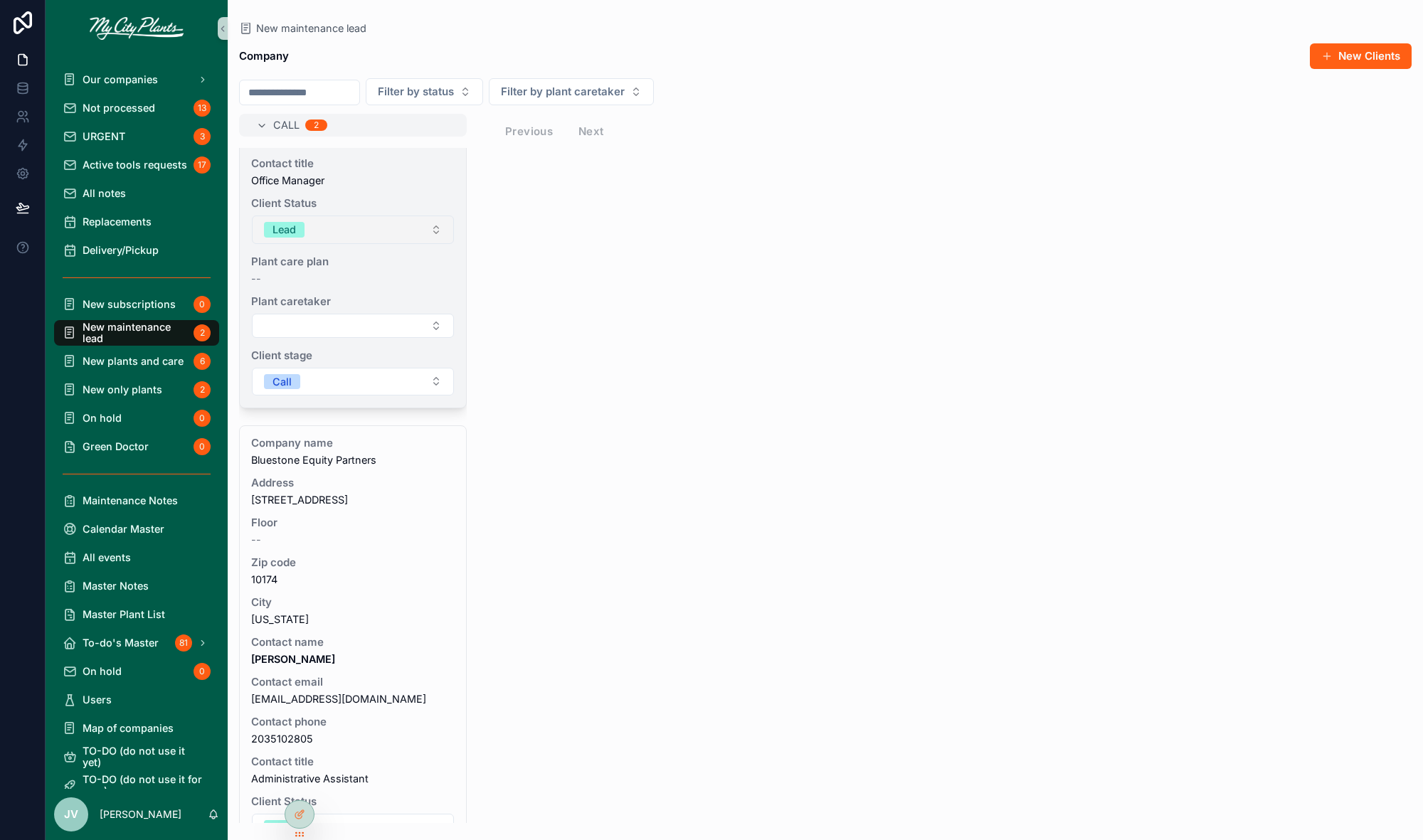
click at [436, 232] on button "Lead" at bounding box center [353, 229] width 202 height 29
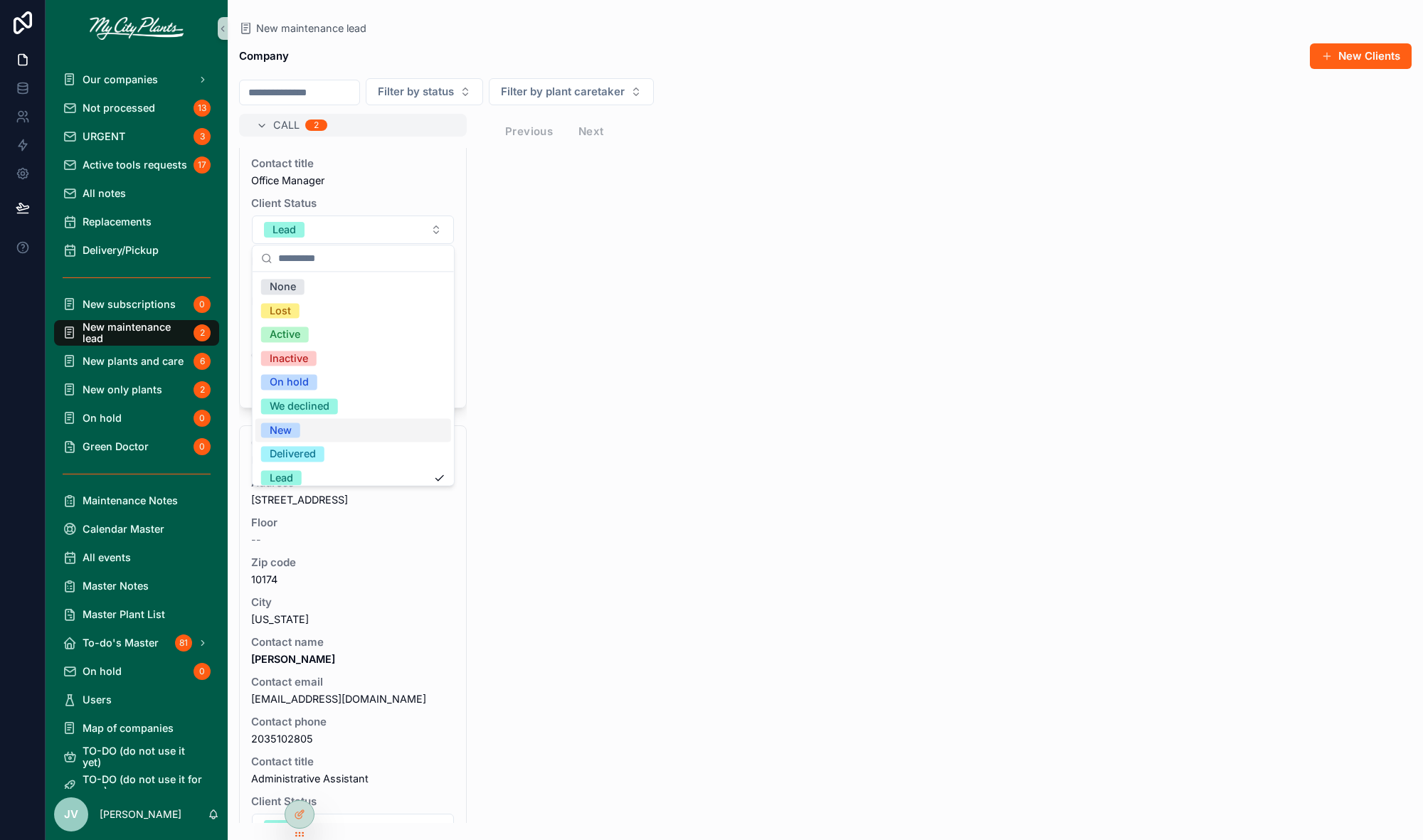
click at [276, 430] on div "New" at bounding box center [281, 431] width 22 height 16
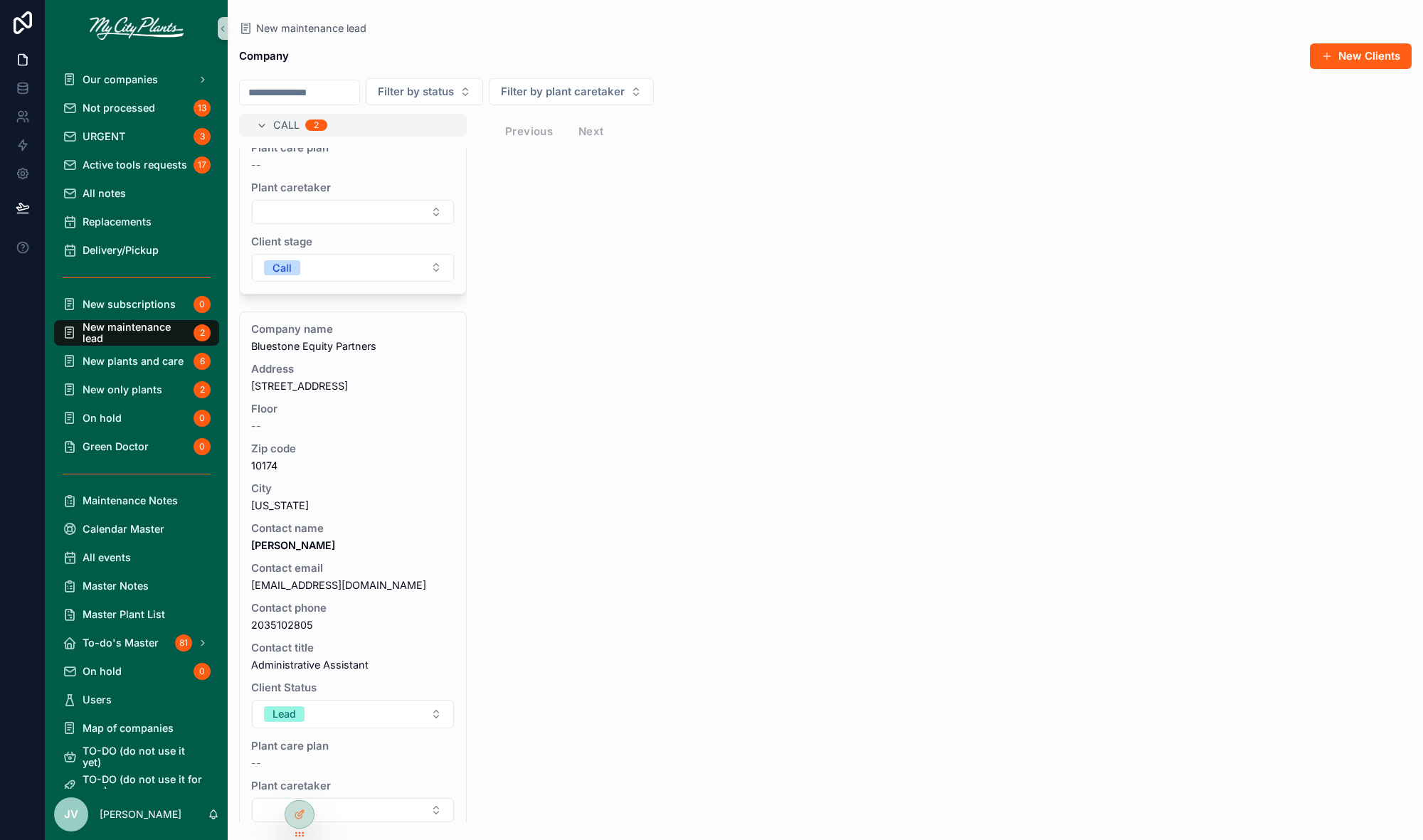
scroll to position [510, 0]
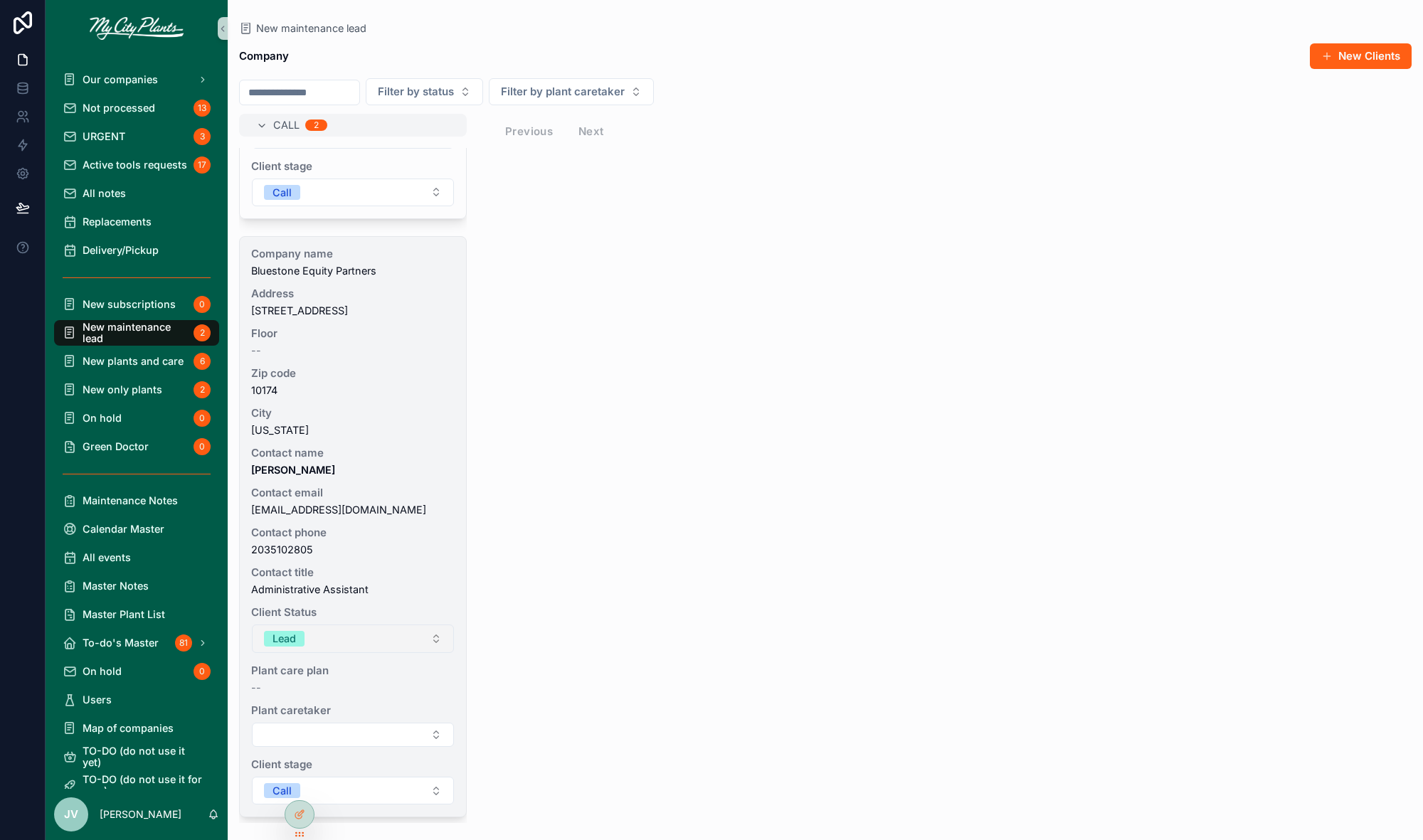
click at [435, 636] on button "Lead" at bounding box center [353, 638] width 202 height 29
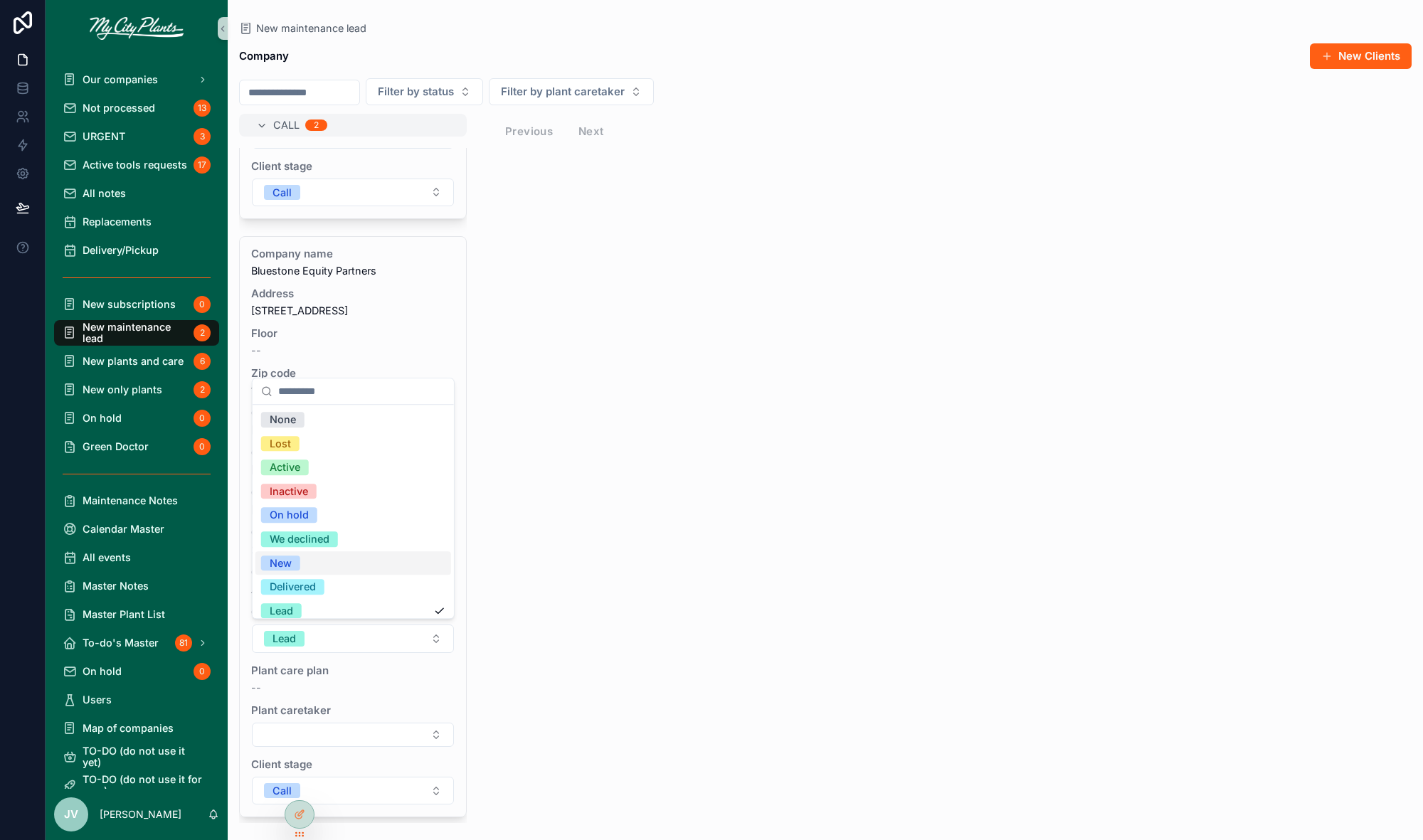
click at [282, 560] on div "New" at bounding box center [281, 563] width 22 height 16
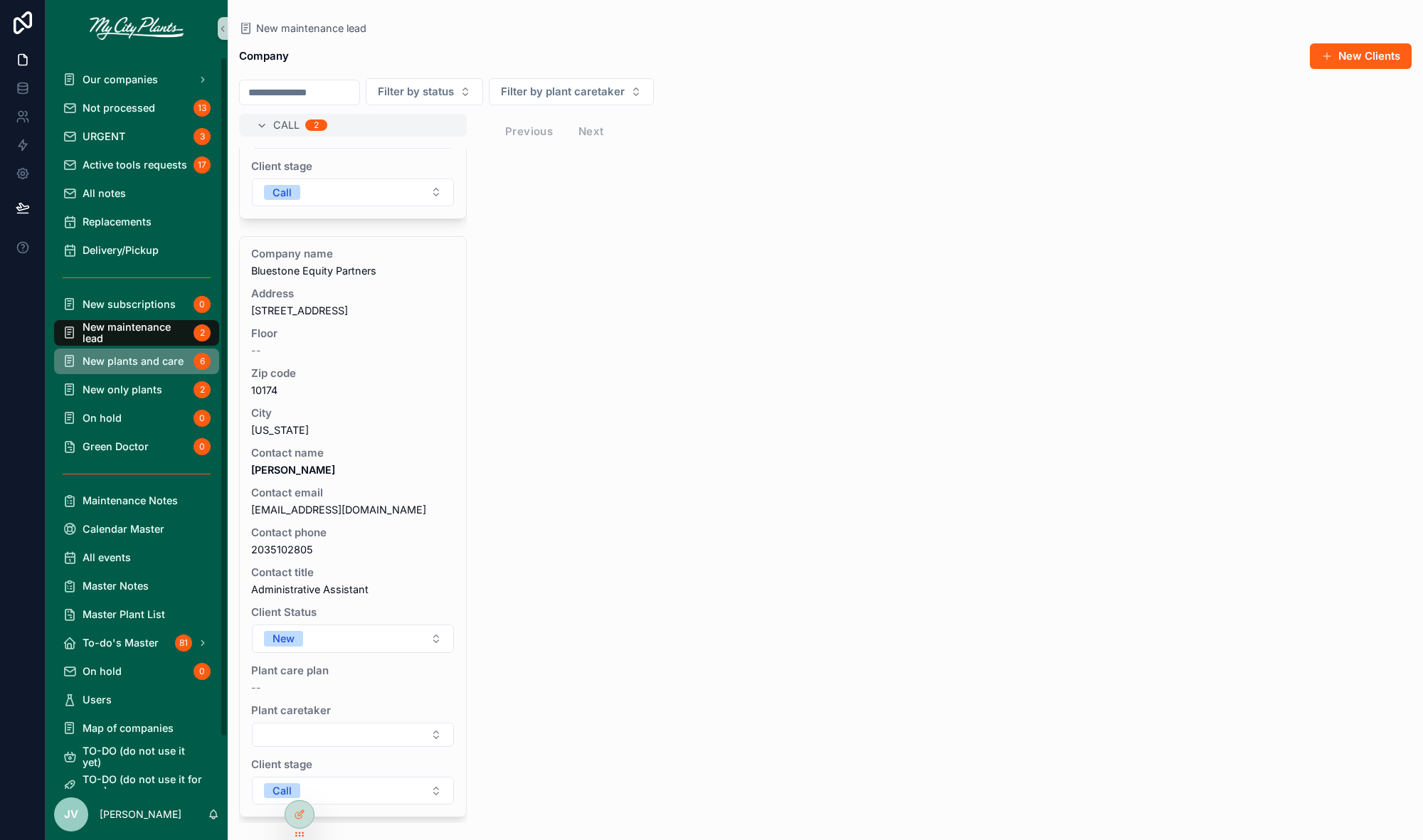
click at [130, 360] on span "New plants and care" at bounding box center [133, 362] width 101 height 12
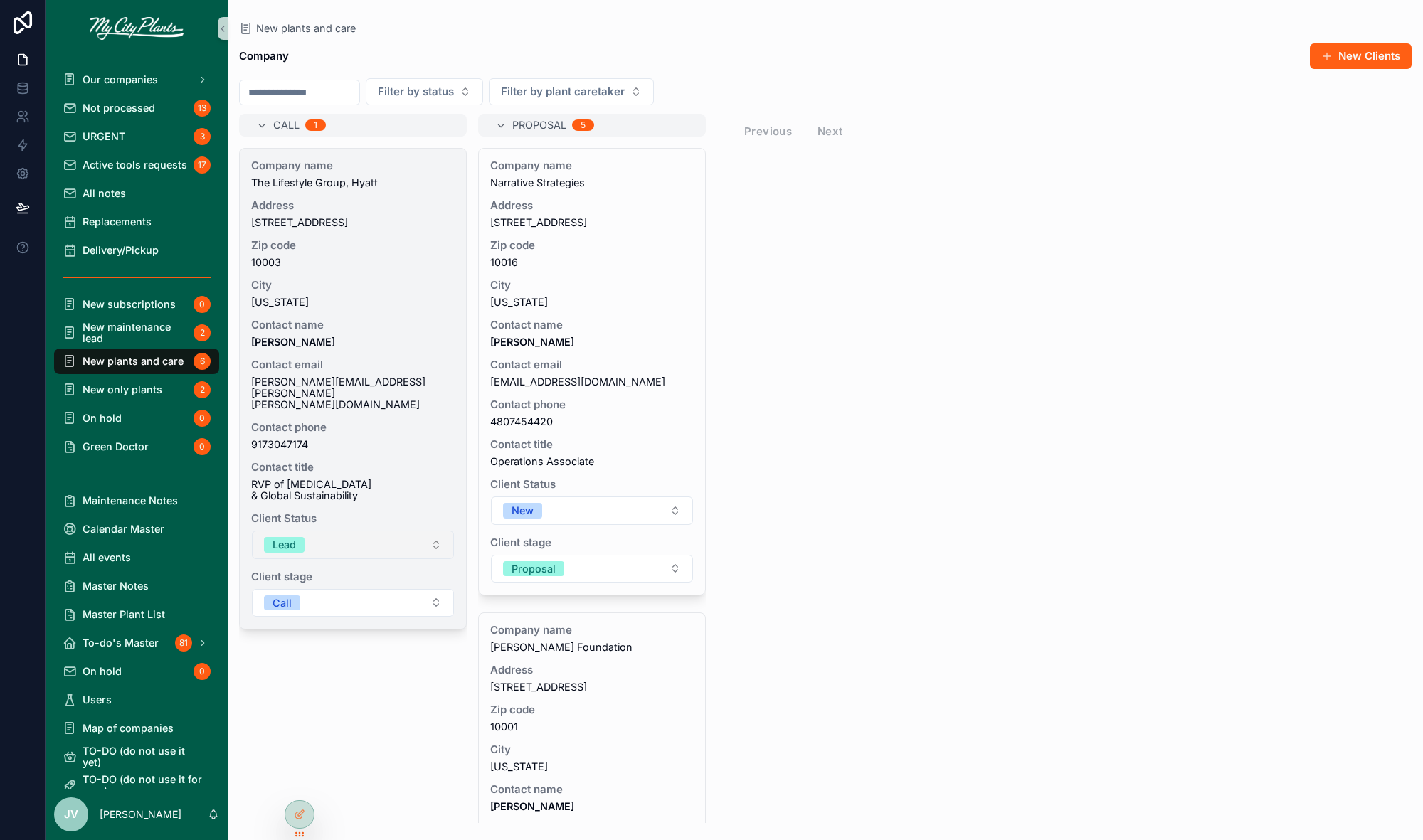
click at [436, 531] on button "Lead" at bounding box center [353, 545] width 202 height 29
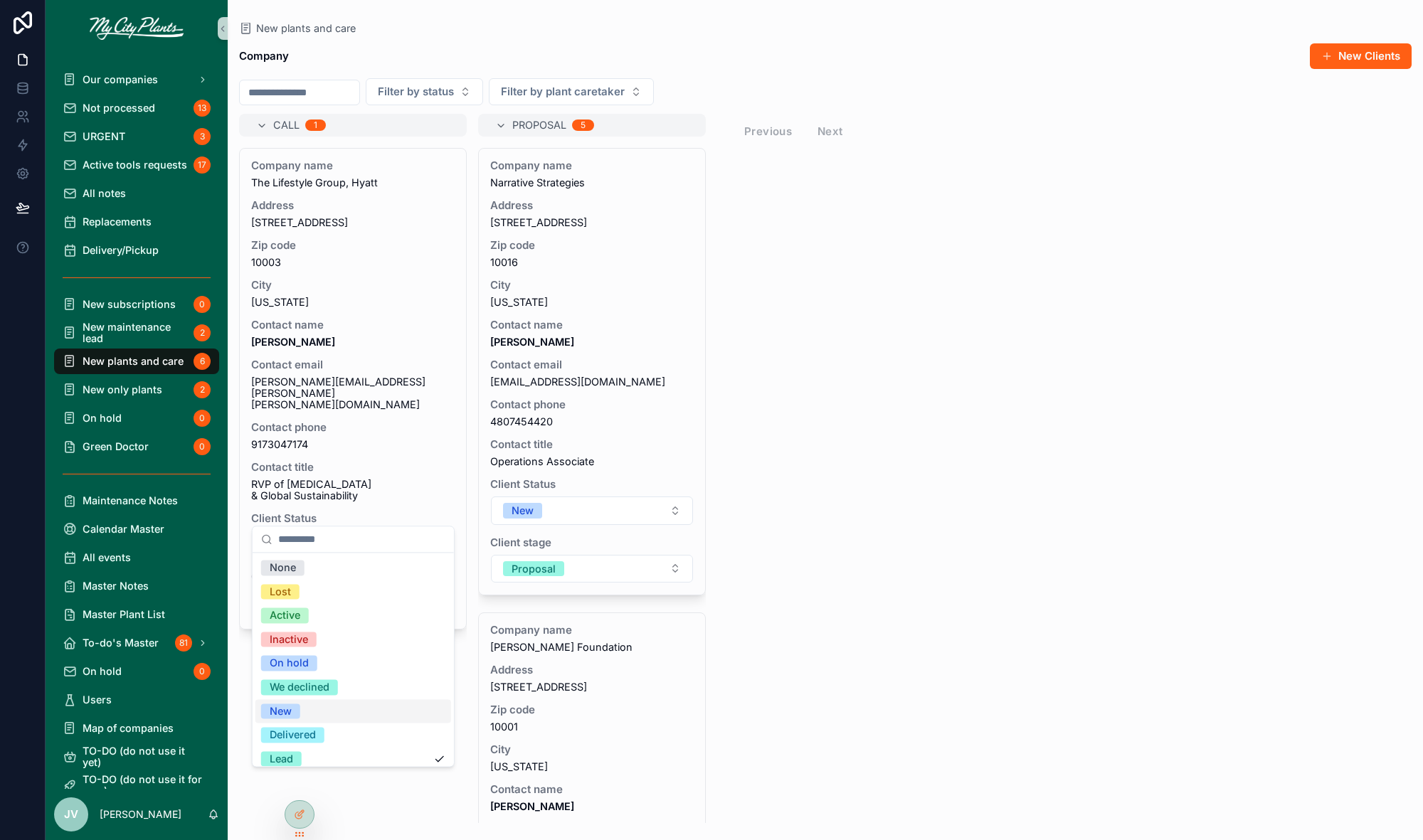
click at [281, 713] on div "New" at bounding box center [281, 712] width 22 height 16
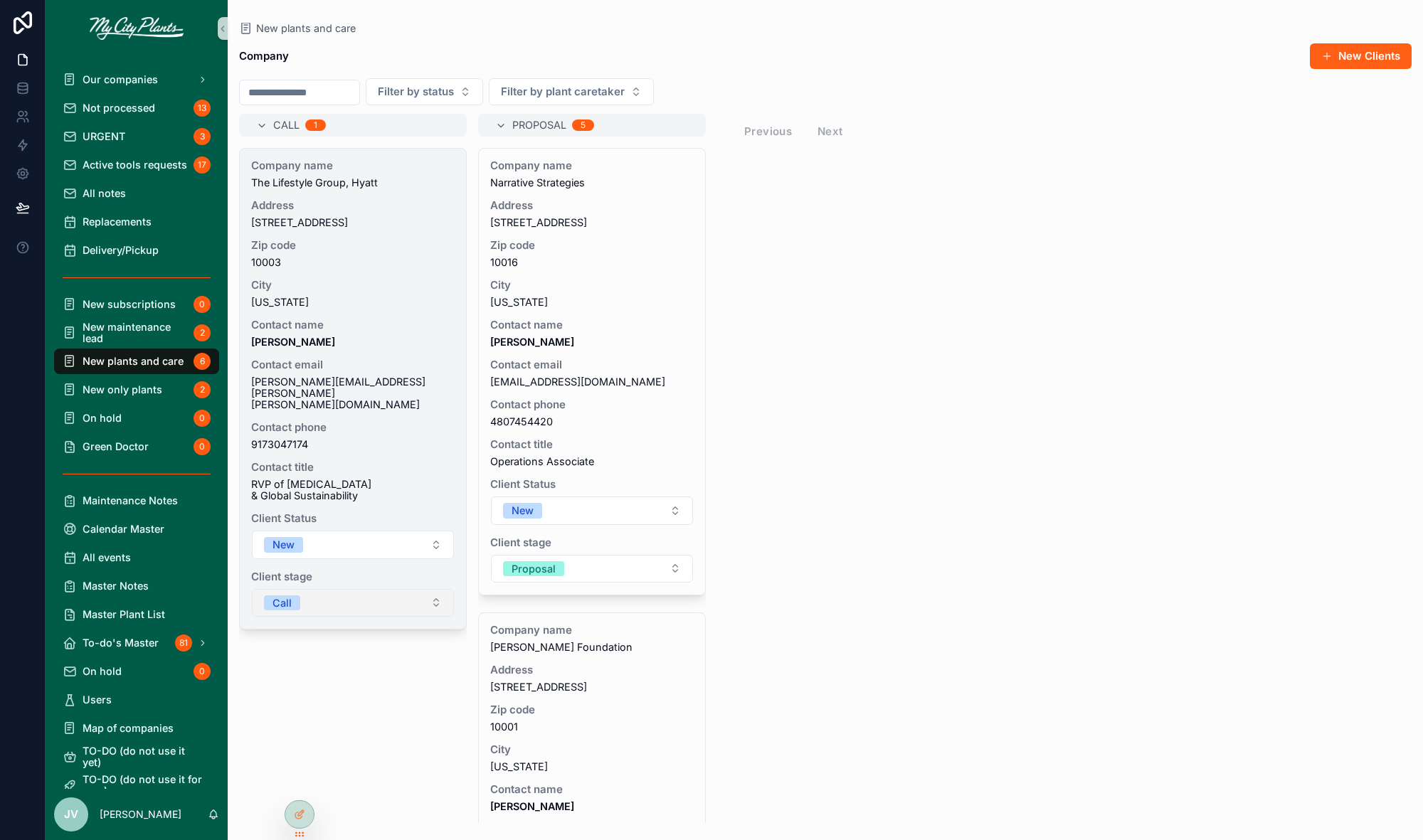
click at [439, 589] on button "Call" at bounding box center [353, 603] width 202 height 29
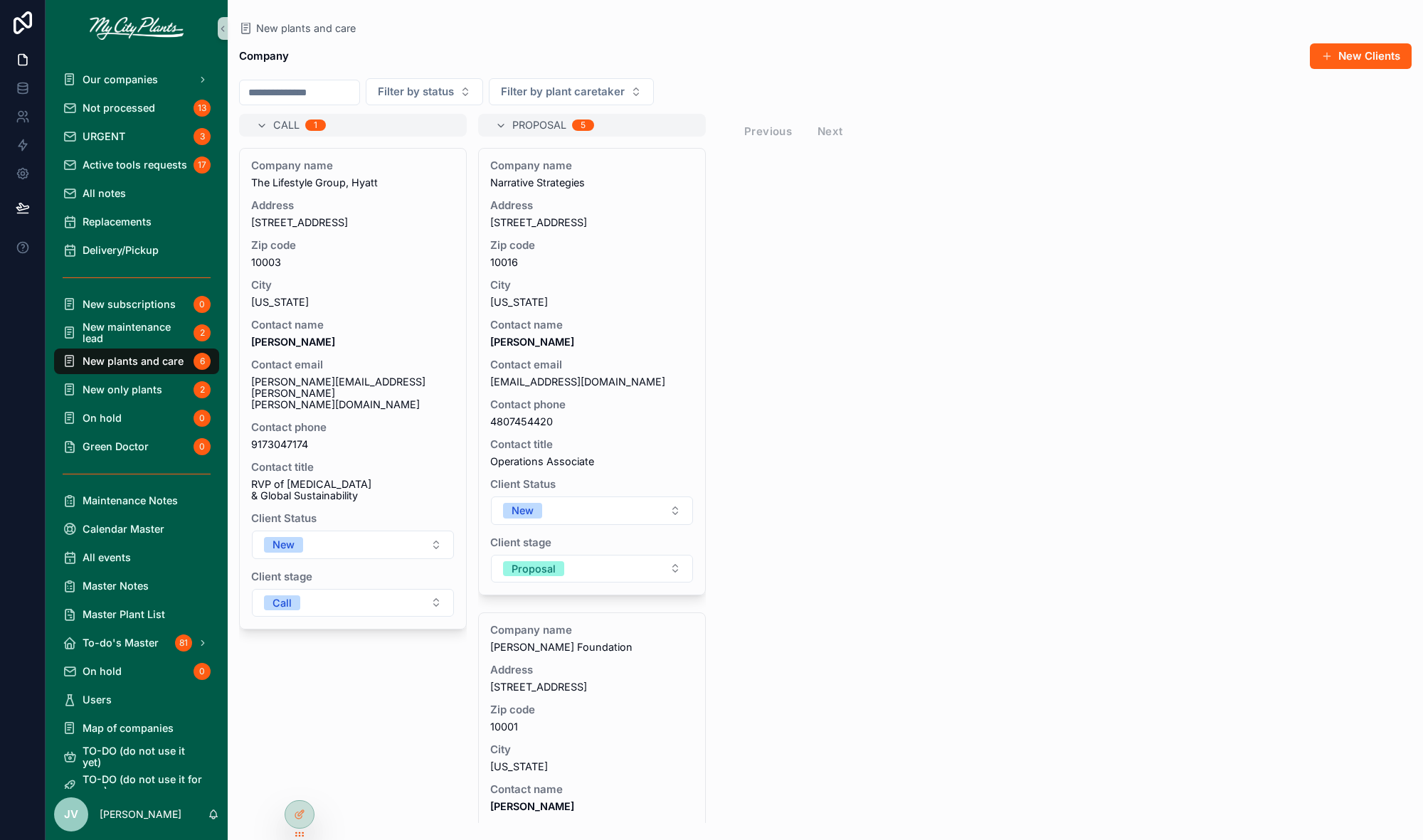
click at [316, 672] on div "Company name The Lifestyle Group, Hyatt Address [STREET_ADDRESS][US_STATE] Cont…" at bounding box center [353, 485] width 227 height 675
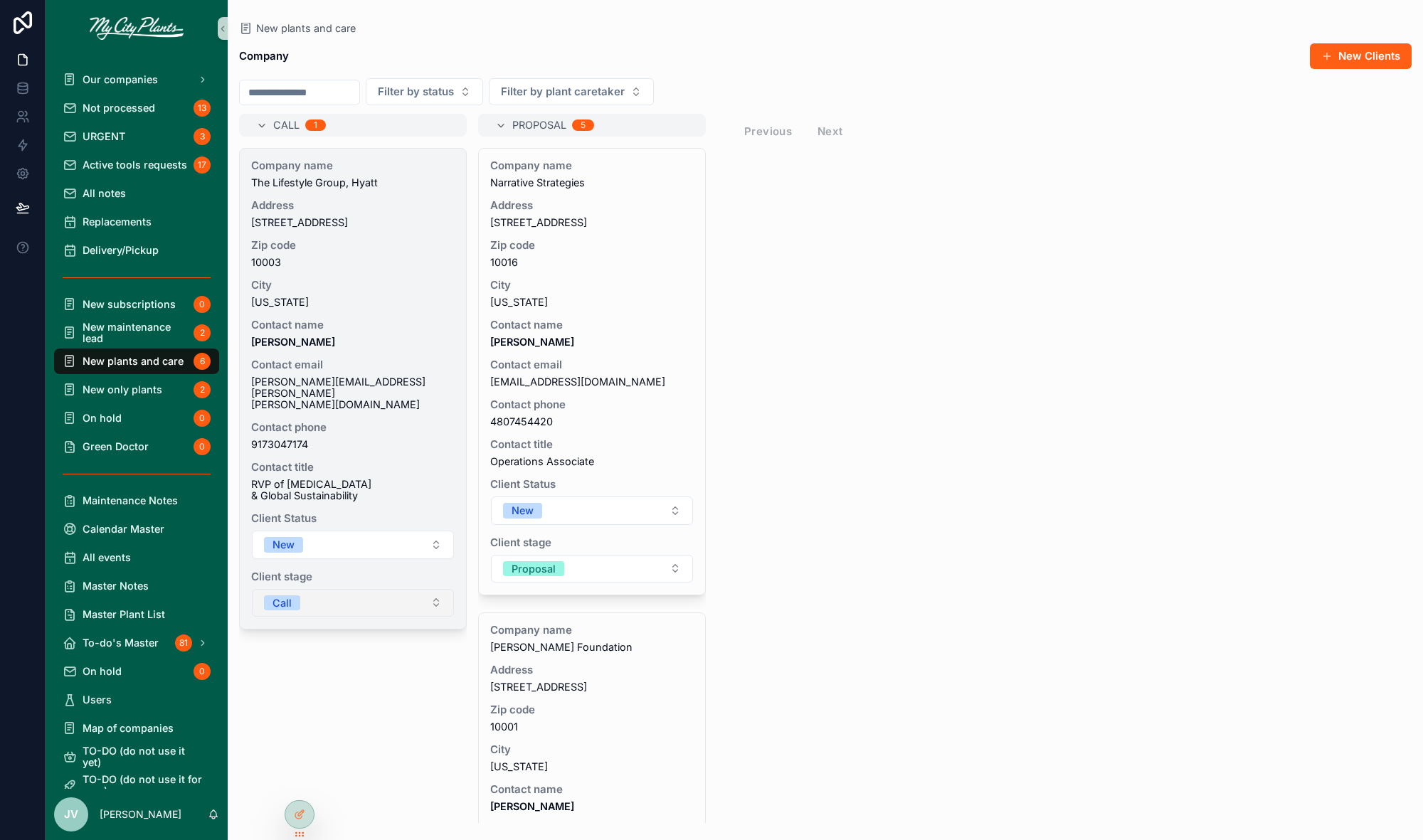
click at [438, 589] on button "Call" at bounding box center [353, 603] width 202 height 29
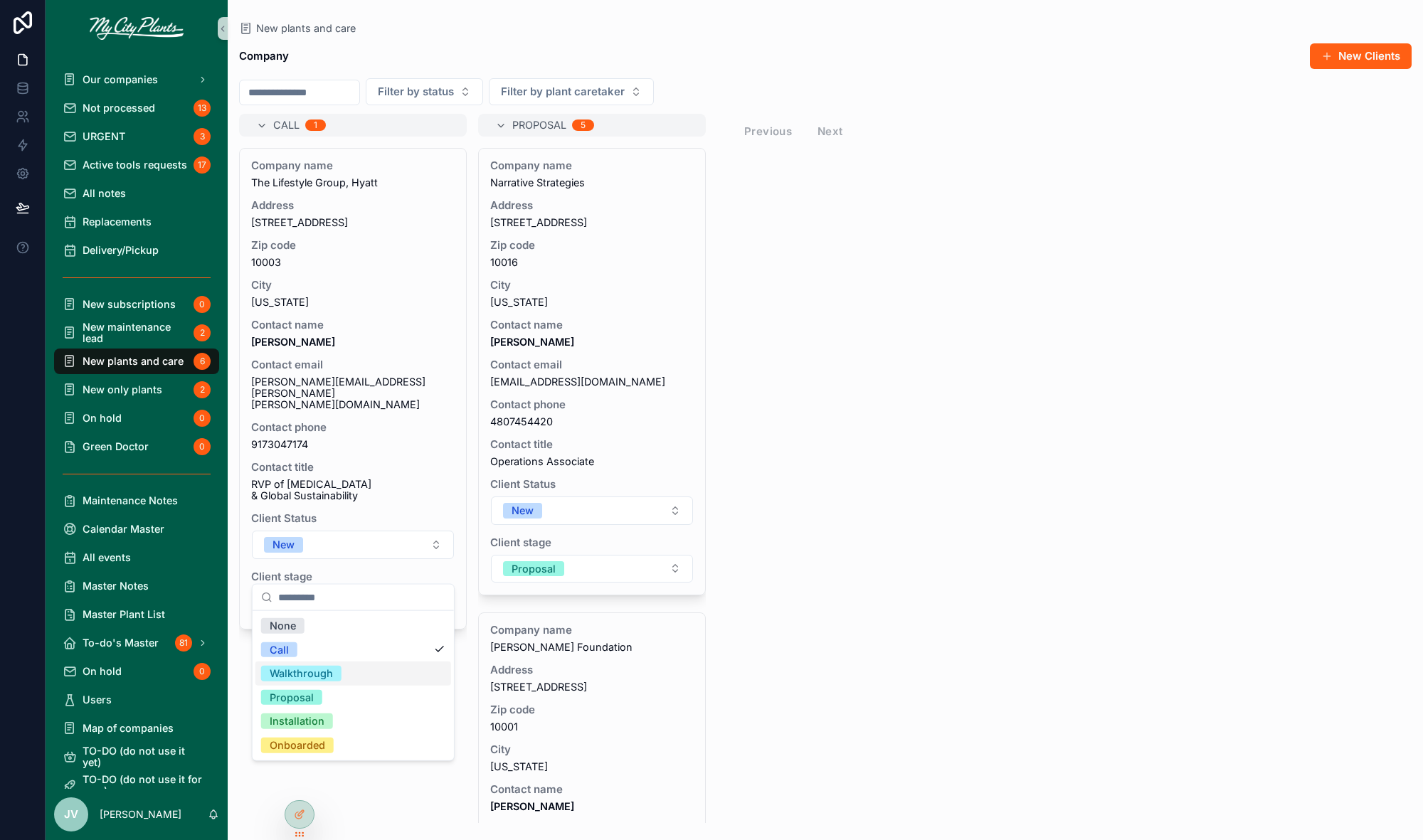
click at [308, 668] on div "Walkthrough" at bounding box center [301, 674] width 63 height 16
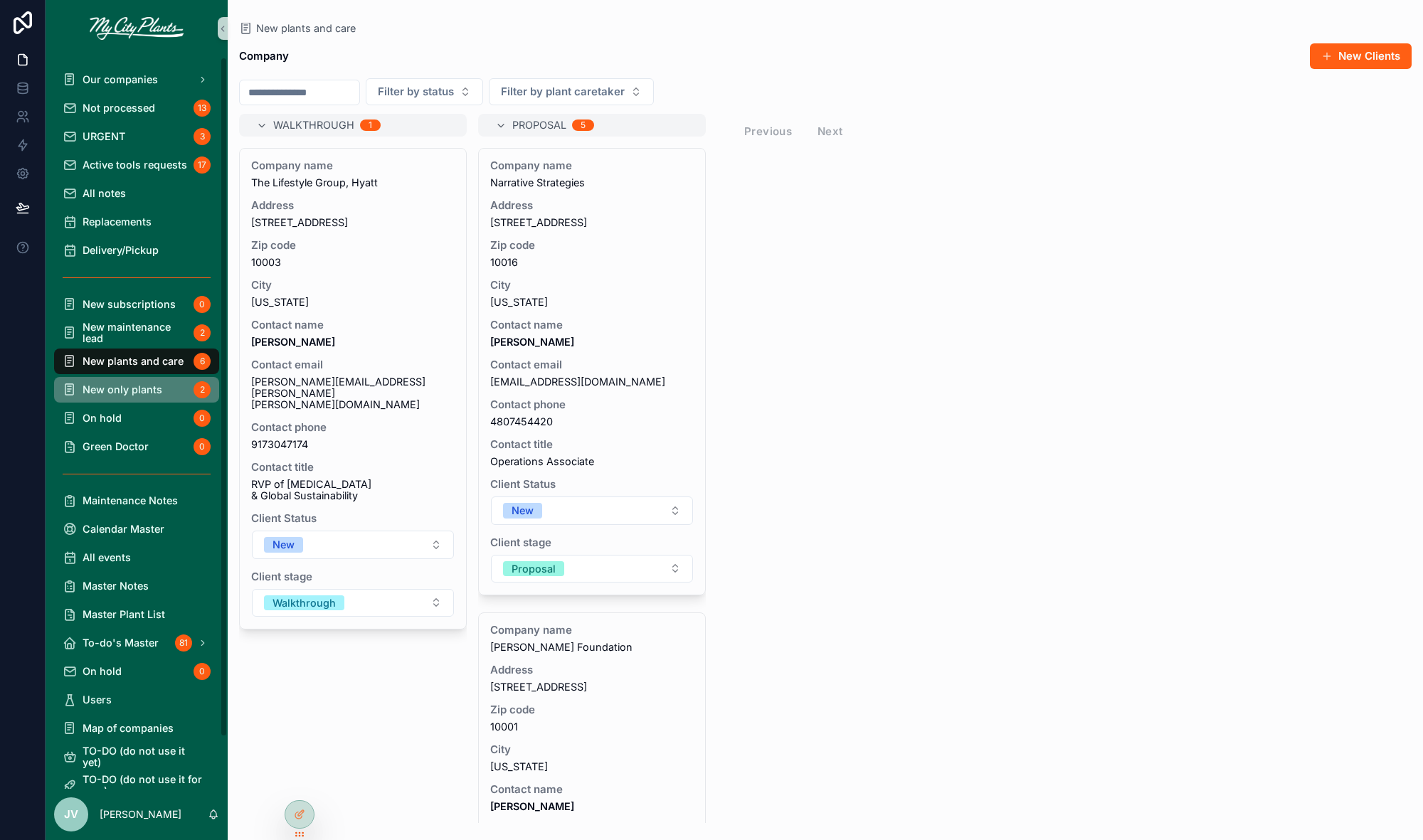
click at [100, 389] on span "New only plants" at bounding box center [123, 390] width 80 height 12
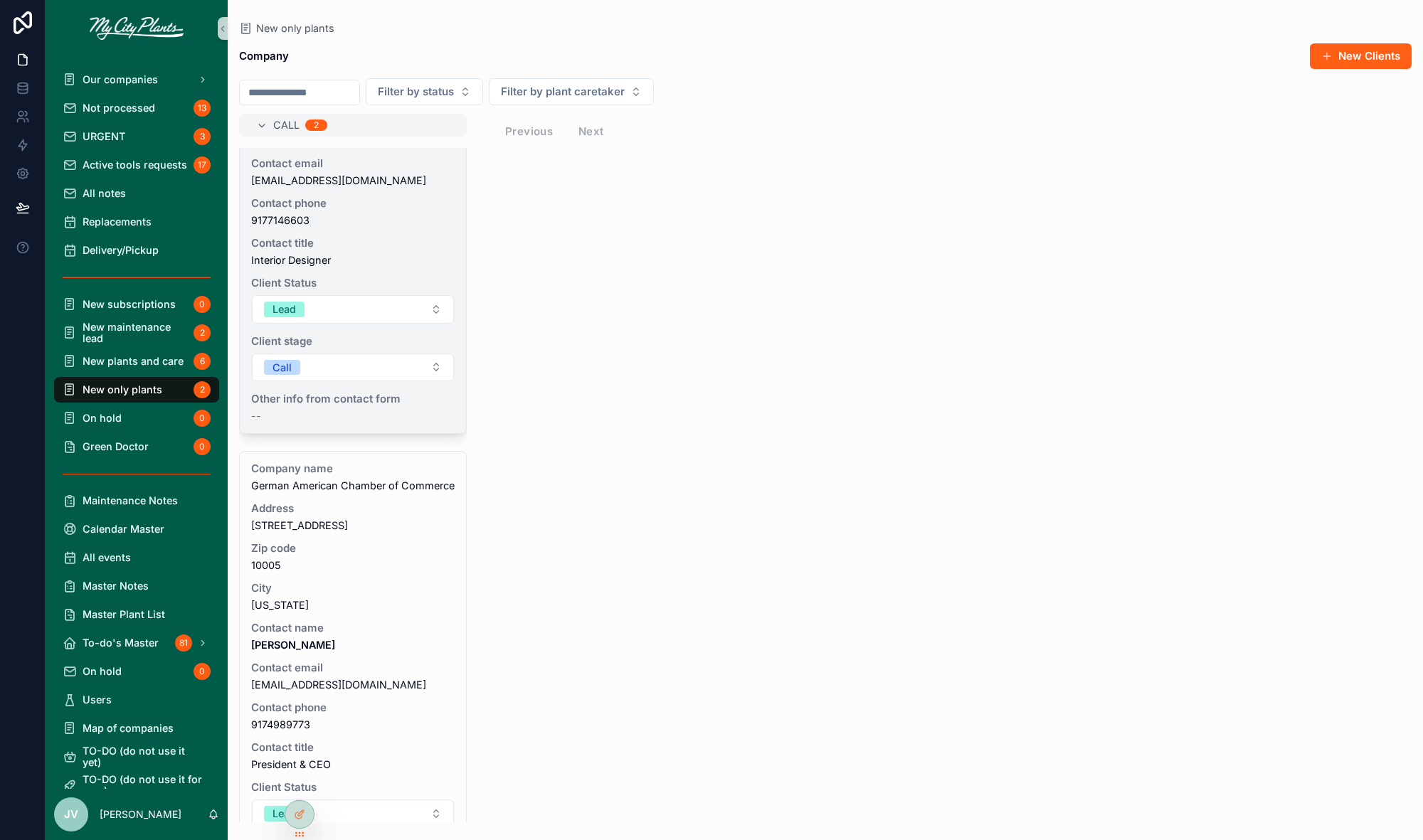
scroll to position [209, 0]
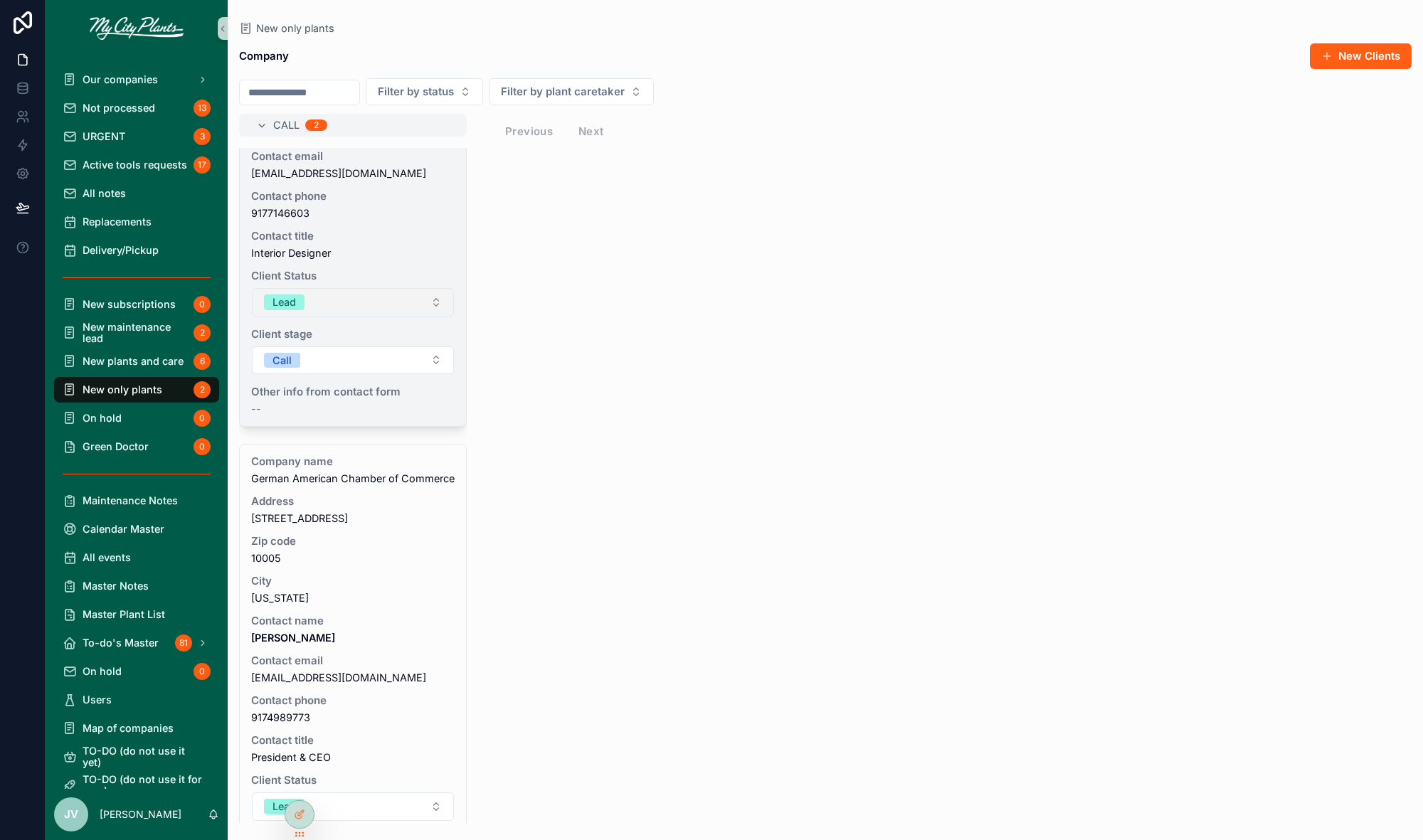
click at [434, 298] on button "Lead" at bounding box center [353, 302] width 202 height 29
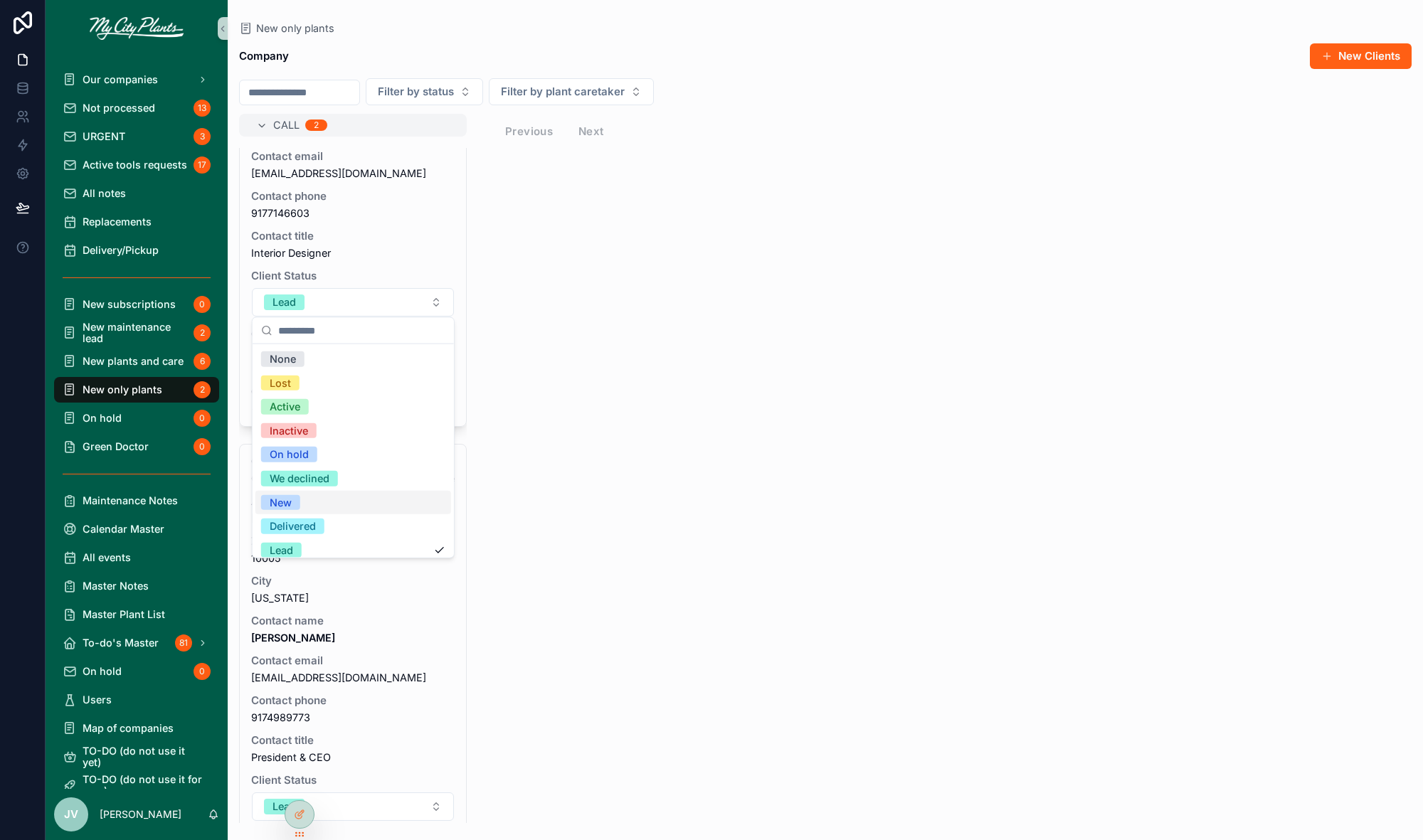
click at [273, 503] on div "New" at bounding box center [281, 502] width 22 height 16
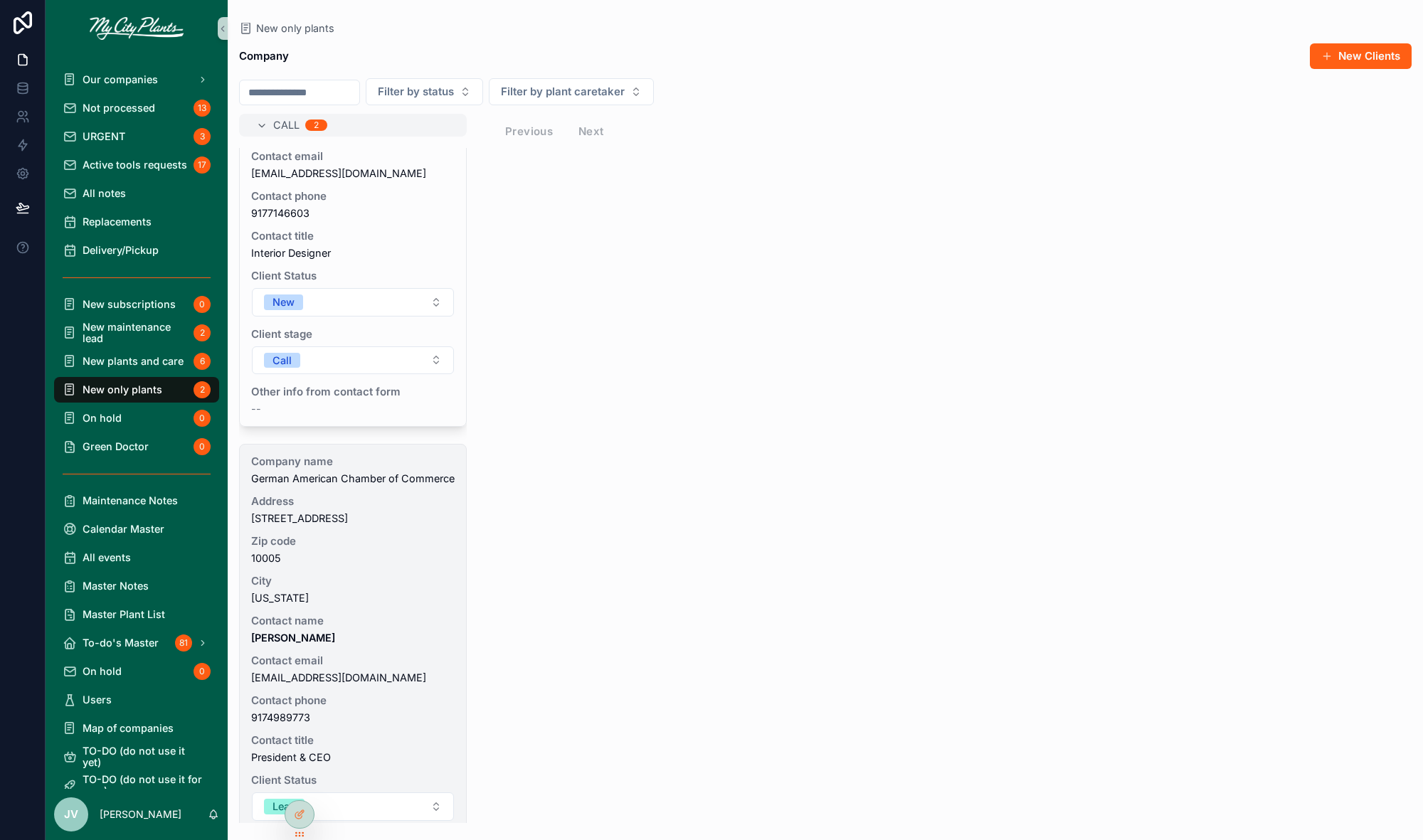
scroll to position [324, 0]
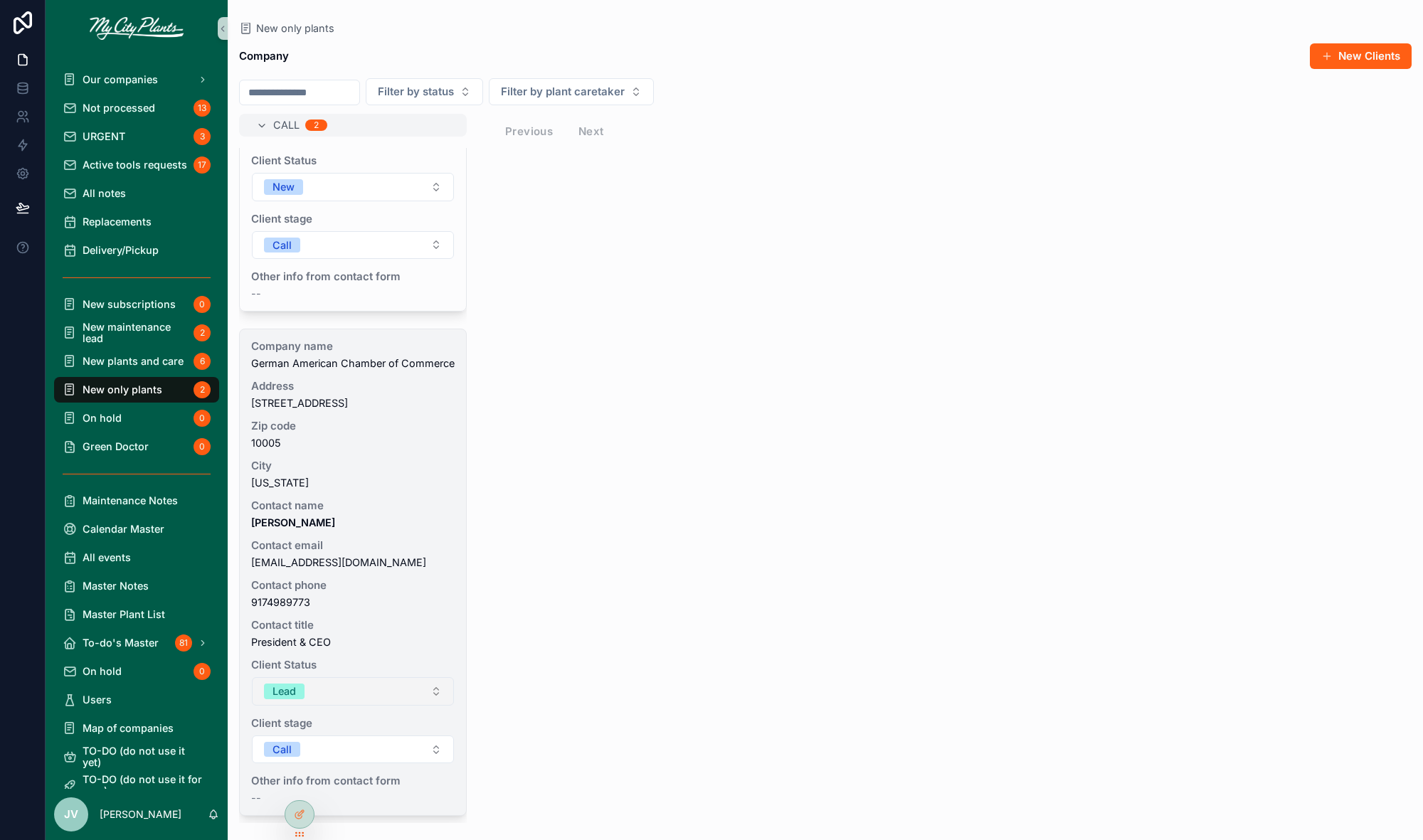
click at [438, 691] on button "Lead" at bounding box center [353, 691] width 202 height 29
click at [435, 693] on button "Lead" at bounding box center [353, 691] width 202 height 29
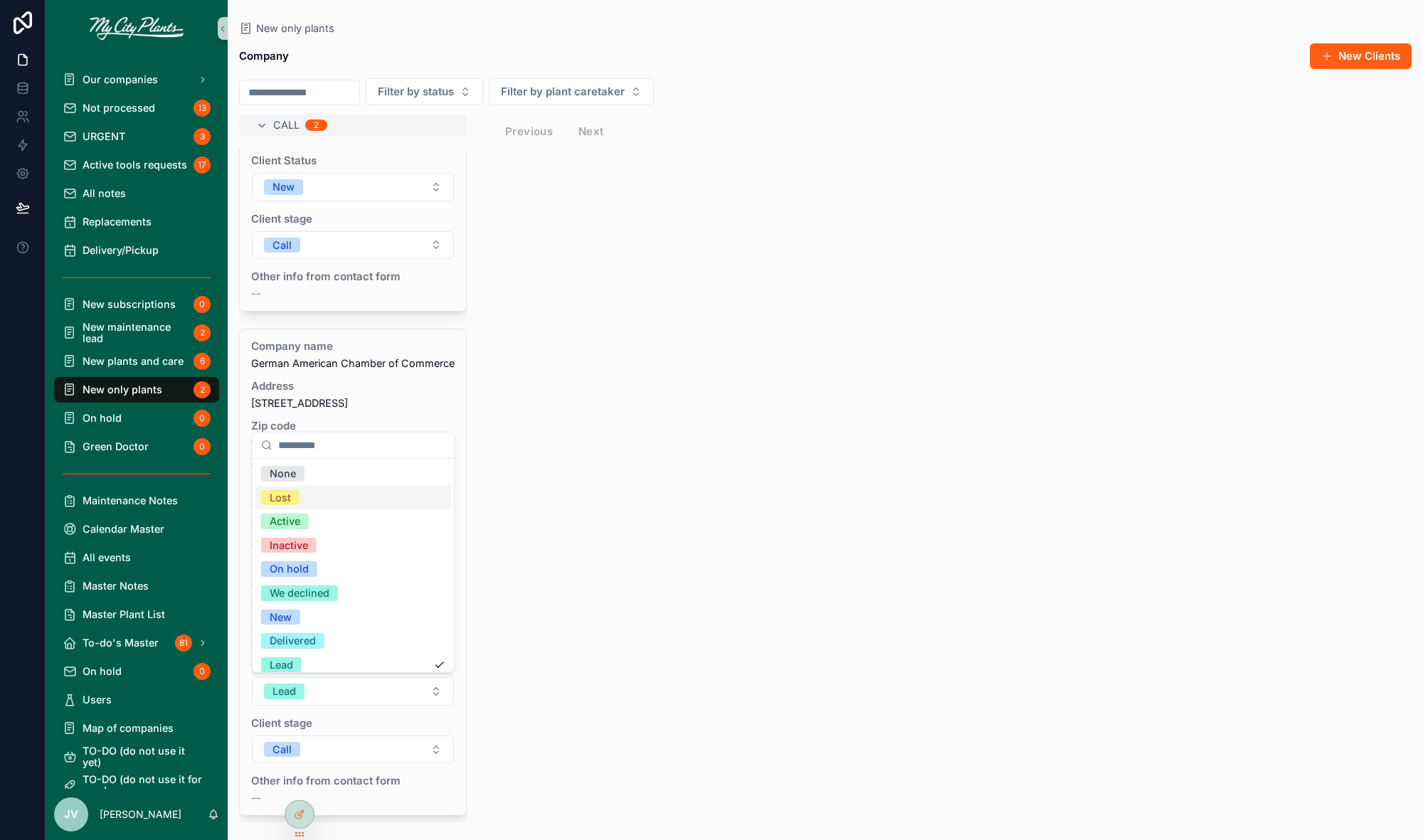
click at [274, 495] on div "Lost" at bounding box center [281, 497] width 22 height 16
